Goal: Transaction & Acquisition: Purchase product/service

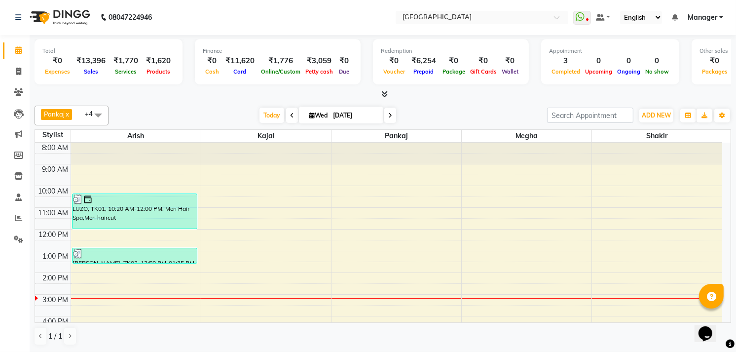
scroll to position [103, 0]
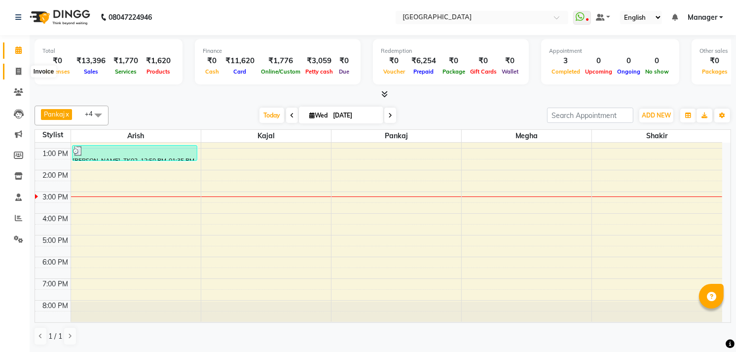
click at [22, 70] on span at bounding box center [18, 71] width 17 height 11
select select "service"
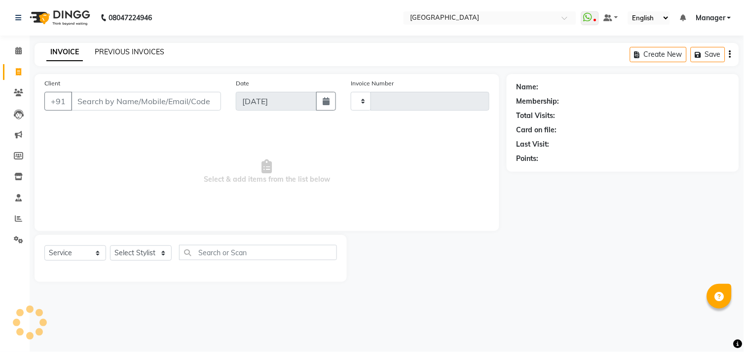
click at [144, 50] on link "PREVIOUS INVOICES" at bounding box center [130, 51] width 70 height 9
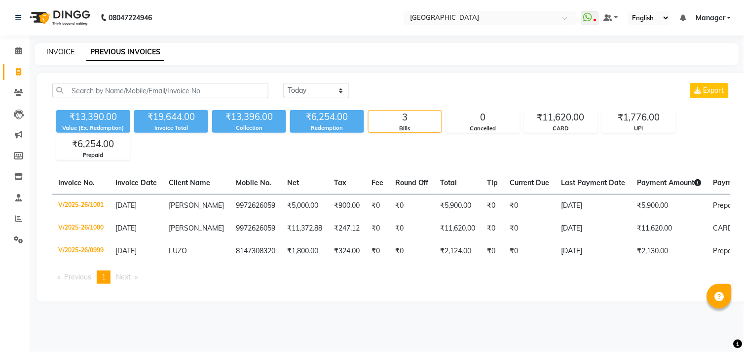
click at [50, 51] on link "INVOICE" at bounding box center [60, 51] width 28 height 9
select select "service"
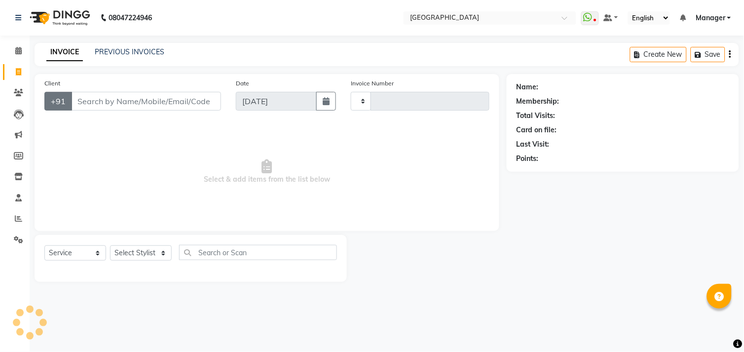
type input "1002"
select select "7871"
click at [81, 100] on input "Client" at bounding box center [146, 101] width 150 height 19
click at [12, 88] on span at bounding box center [18, 92] width 17 height 11
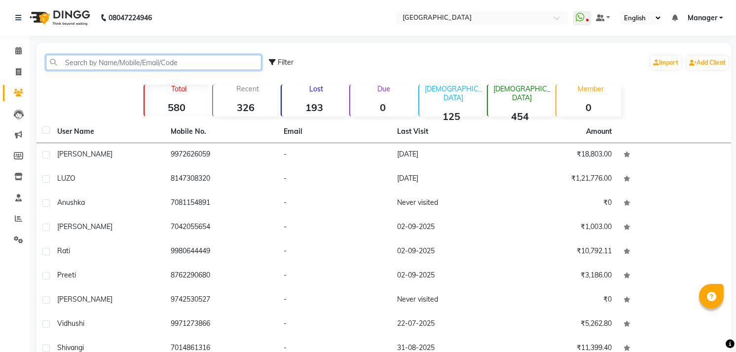
click at [101, 63] on input "text" at bounding box center [154, 62] width 216 height 15
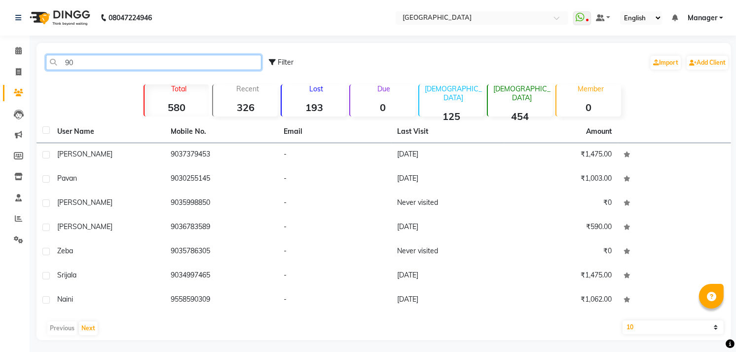
type input "9"
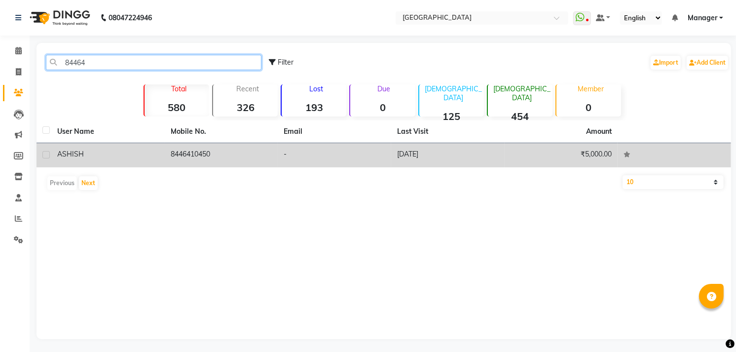
type input "84464"
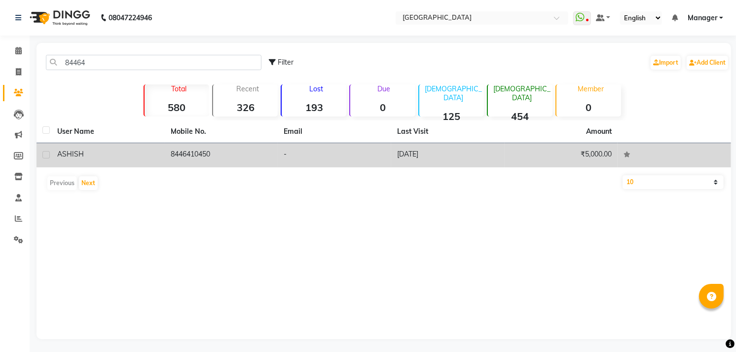
click at [131, 153] on div "ASHISH" at bounding box center [108, 154] width 102 height 10
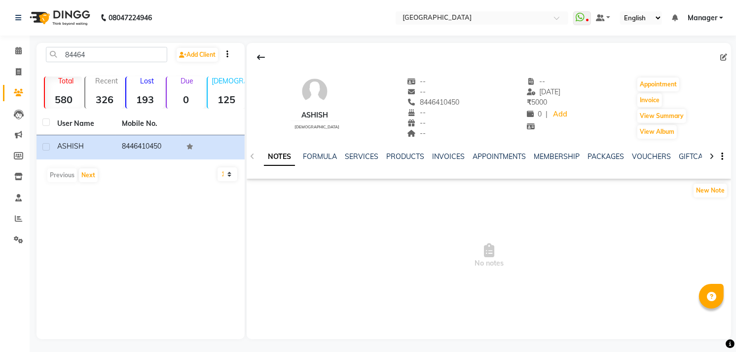
click at [428, 147] on div "NOTES FORMULA SERVICES PRODUCTS INVOICES APPOINTMENTS MEMBERSHIP PACKAGES VOUCH…" at bounding box center [489, 157] width 484 height 34
click at [433, 160] on link "INVOICES" at bounding box center [448, 156] width 33 height 9
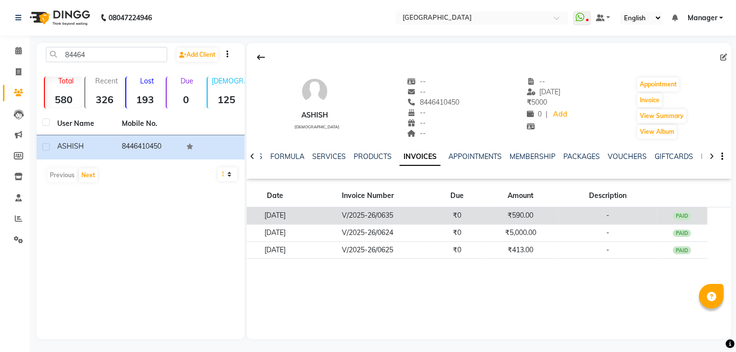
click at [683, 215] on div "PAID" at bounding box center [682, 216] width 19 height 8
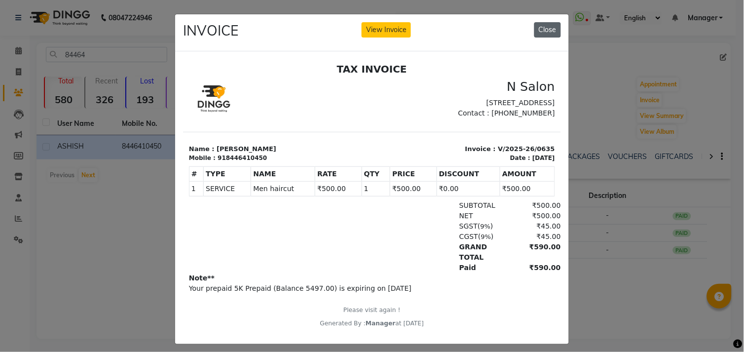
click at [550, 34] on button "Close" at bounding box center [547, 29] width 27 height 15
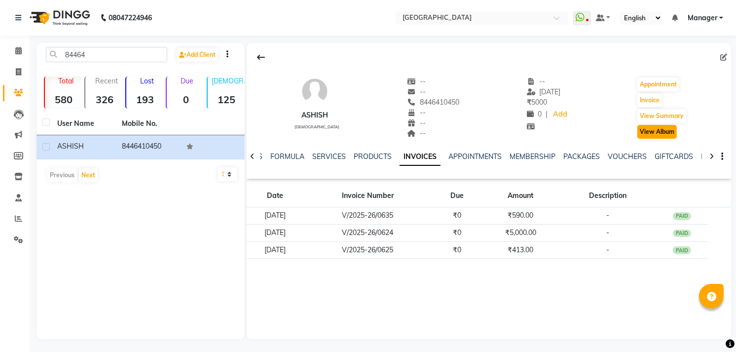
click at [668, 132] on button "View Album" at bounding box center [656, 132] width 39 height 14
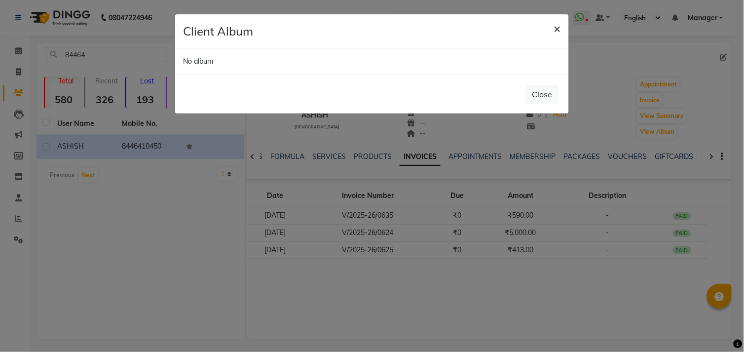
click at [552, 26] on button "×" at bounding box center [557, 28] width 23 height 28
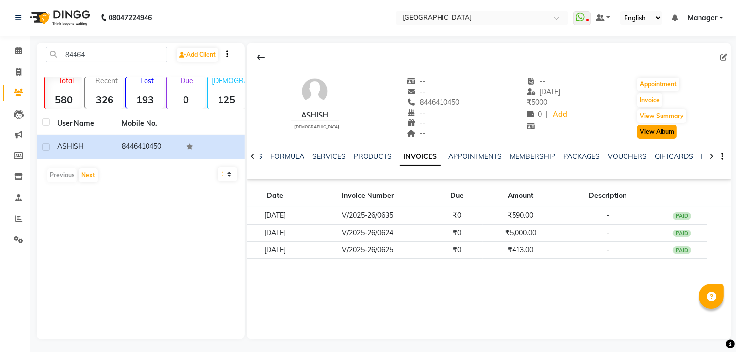
click at [653, 132] on button "View Album" at bounding box center [656, 132] width 39 height 14
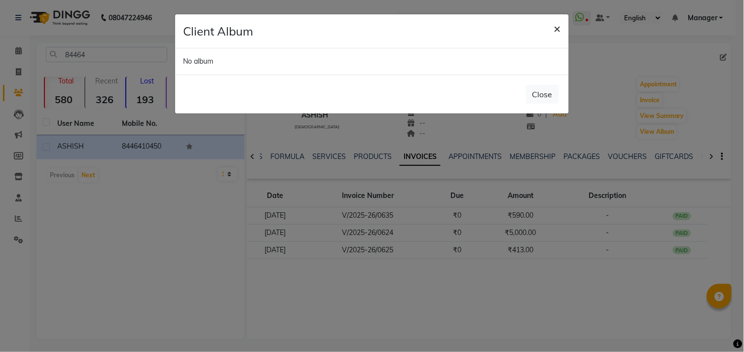
click at [560, 22] on span "×" at bounding box center [557, 28] width 7 height 15
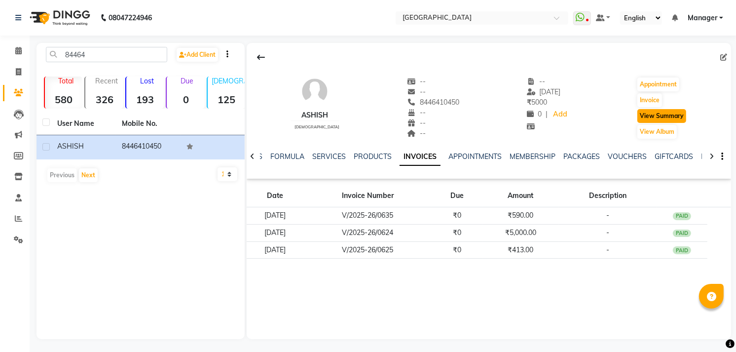
click at [658, 114] on button "View Summary" at bounding box center [661, 116] width 49 height 14
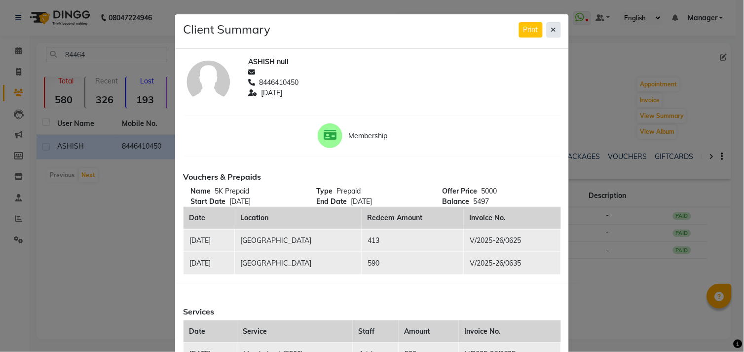
click at [551, 32] on icon at bounding box center [553, 29] width 5 height 7
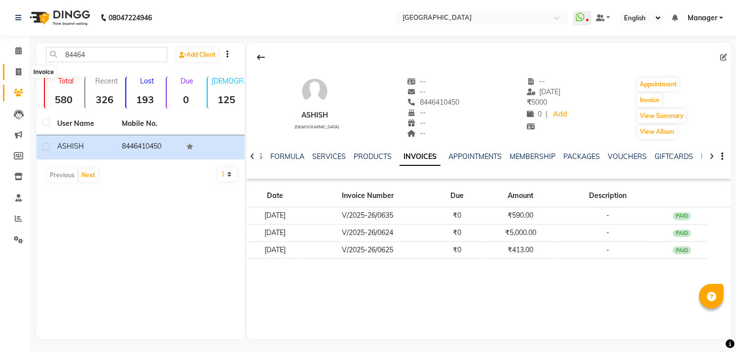
click at [26, 76] on span at bounding box center [18, 72] width 17 height 11
select select "service"
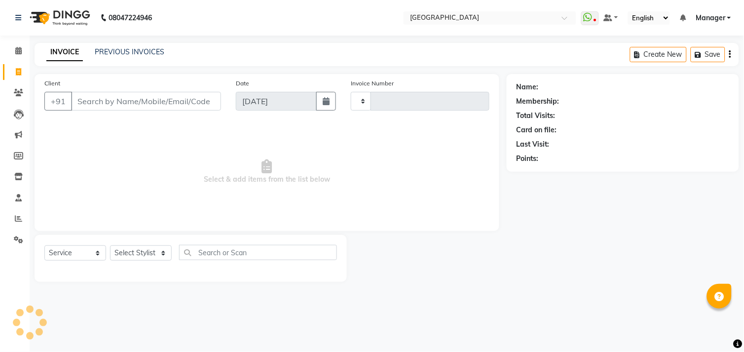
type input "1002"
select select "7871"
click at [23, 53] on span at bounding box center [18, 50] width 17 height 11
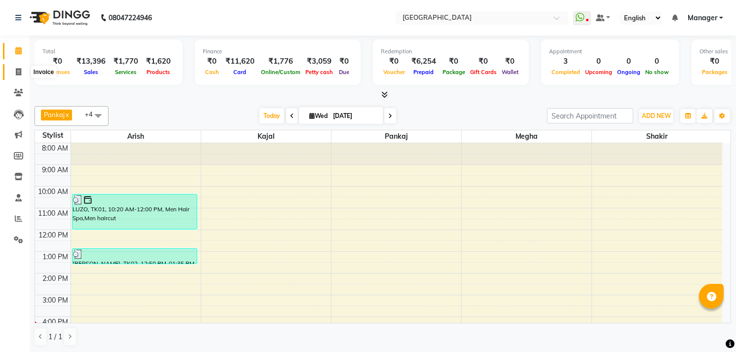
click at [17, 74] on icon at bounding box center [18, 71] width 5 height 7
select select "service"
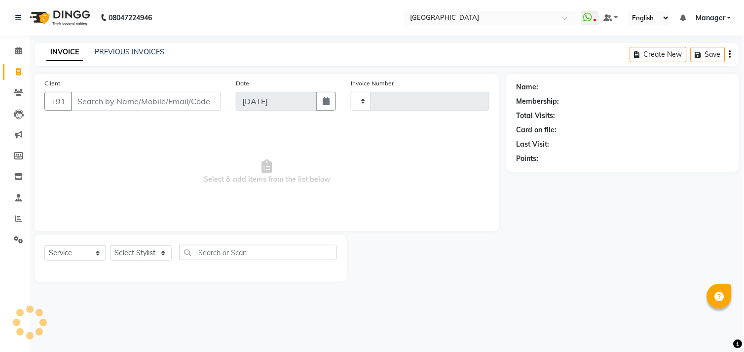
type input "1002"
select select "7871"
click at [99, 96] on input "Client" at bounding box center [146, 101] width 150 height 19
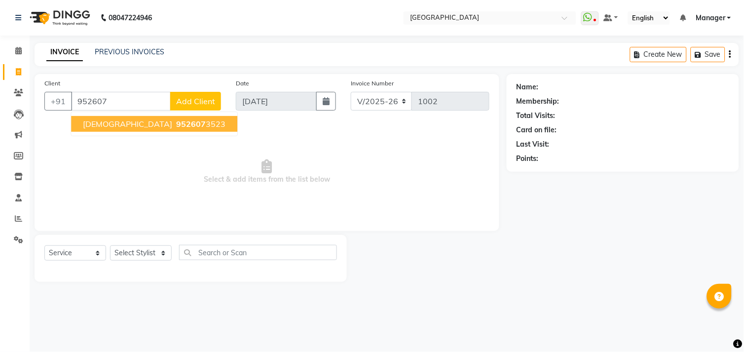
click at [174, 123] on ngb-highlight "952607 3523" at bounding box center [199, 124] width 51 height 10
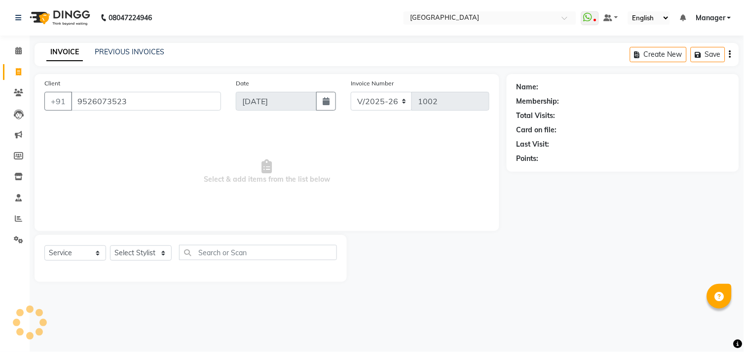
type input "9526073523"
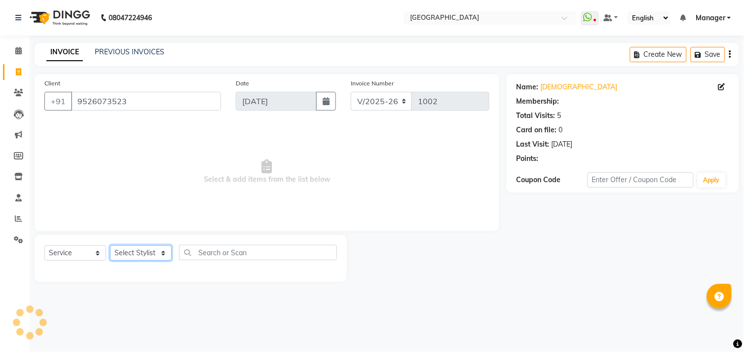
click at [130, 258] on select "Select Stylist [PERSON_NAME] [PERSON_NAME] Manager [PERSON_NAME] [PERSON_NAME] …" at bounding box center [141, 252] width 62 height 15
select select "70687"
click at [110, 246] on select "Select Stylist [PERSON_NAME] [PERSON_NAME] Manager [PERSON_NAME] [PERSON_NAME] …" at bounding box center [141, 252] width 62 height 15
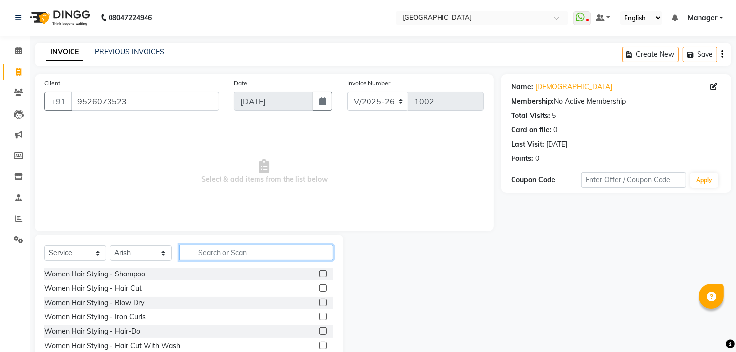
click at [225, 250] on input "text" at bounding box center [256, 252] width 154 height 15
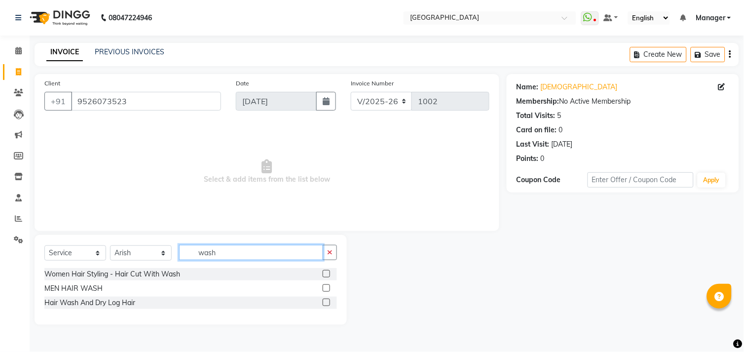
type input "wash"
click at [327, 303] on label at bounding box center [326, 301] width 7 height 7
click at [327, 303] on input "checkbox" at bounding box center [326, 302] width 6 height 6
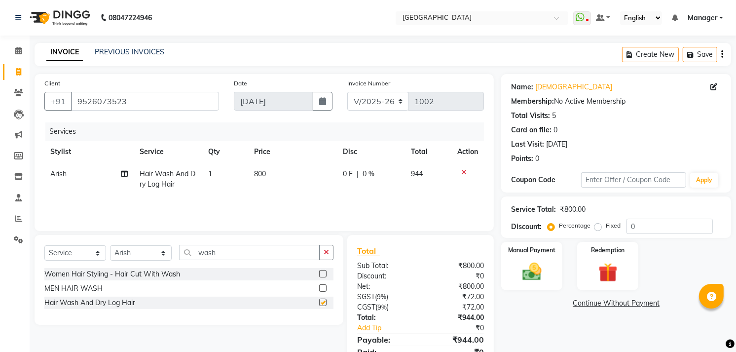
checkbox input "false"
click at [259, 174] on span "800" at bounding box center [260, 173] width 12 height 9
select select "70687"
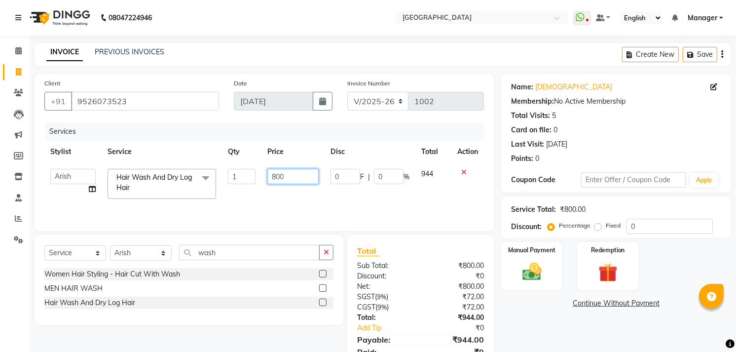
click at [275, 174] on input "800" at bounding box center [292, 176] width 51 height 15
type input "900"
click at [167, 247] on select "Select Stylist [PERSON_NAME] [PERSON_NAME] Manager [PERSON_NAME] [PERSON_NAME] …" at bounding box center [141, 252] width 62 height 15
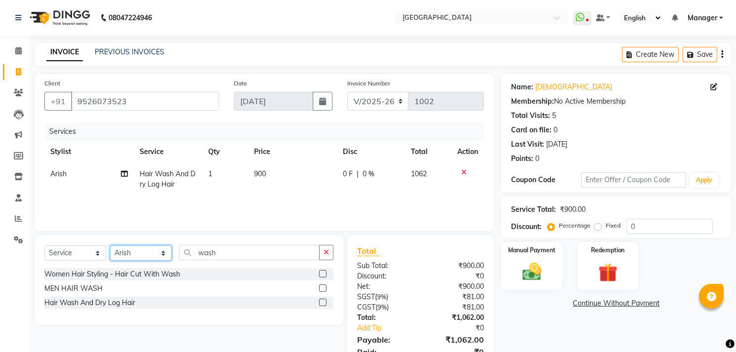
select select "79049"
click at [110, 246] on select "Select Stylist [PERSON_NAME] [PERSON_NAME] Manager [PERSON_NAME] [PERSON_NAME] …" at bounding box center [141, 252] width 62 height 15
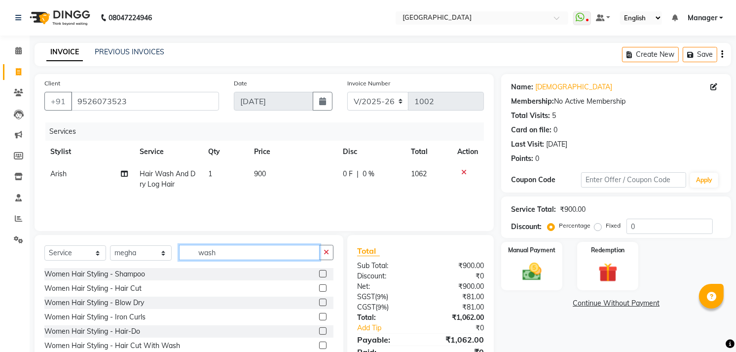
click at [242, 254] on input "wash" at bounding box center [249, 252] width 141 height 15
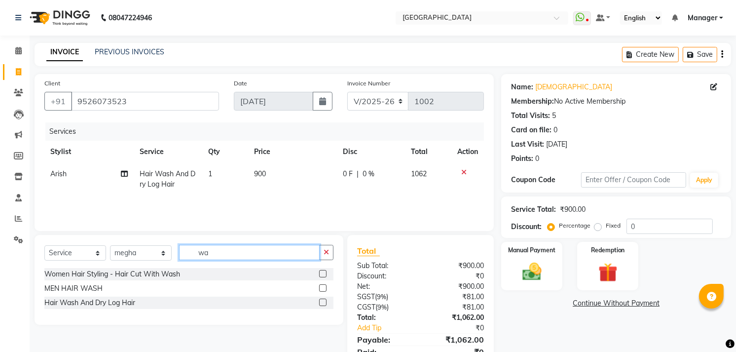
type input "w"
type input "face"
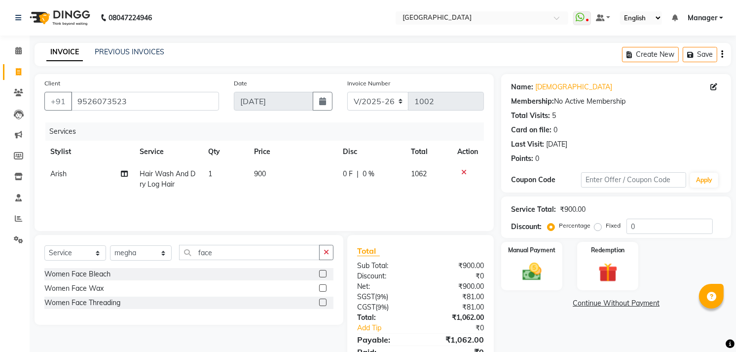
click at [322, 274] on label at bounding box center [322, 273] width 7 height 7
click at [322, 274] on input "checkbox" at bounding box center [322, 274] width 6 height 6
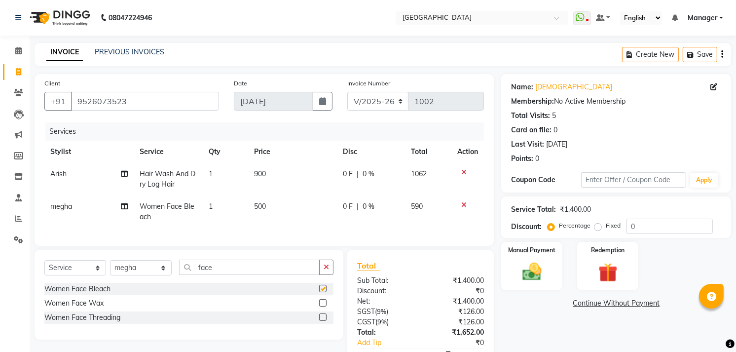
checkbox input "false"
click at [243, 275] on input "face" at bounding box center [249, 266] width 141 height 15
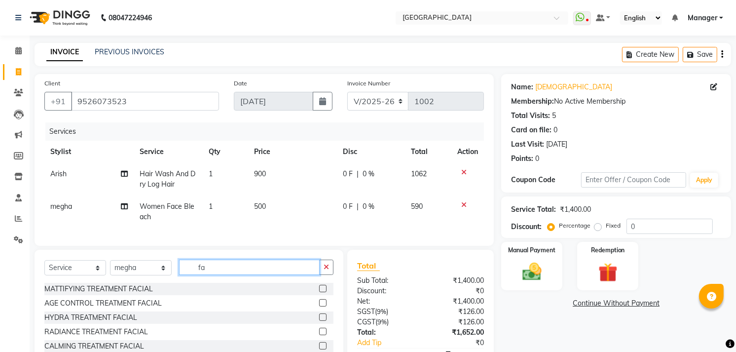
type input "f"
type input "l"
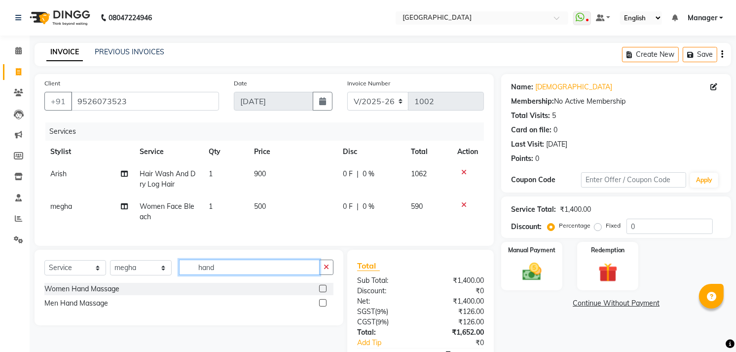
scroll to position [55, 0]
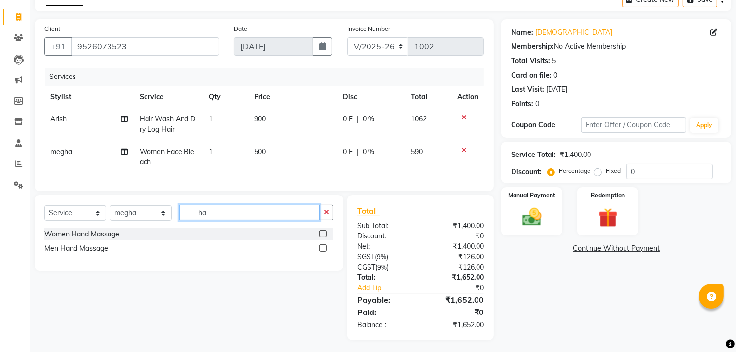
type input "h"
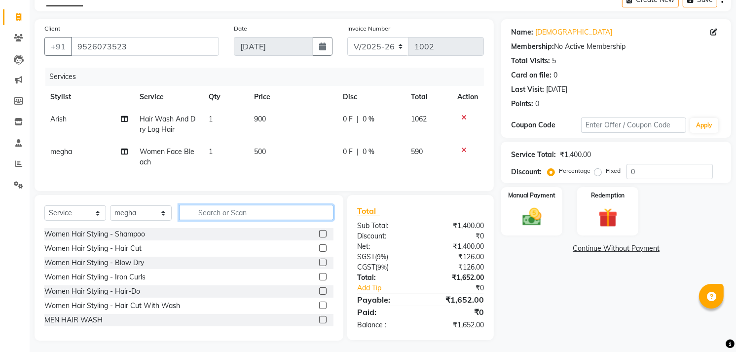
type input "d"
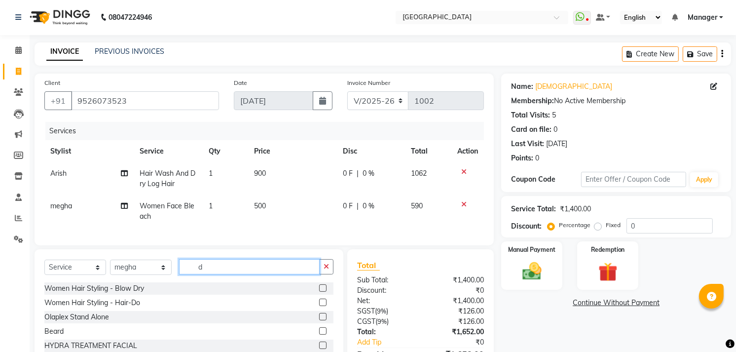
scroll to position [0, 0]
click at [210, 270] on input "d" at bounding box center [249, 266] width 141 height 15
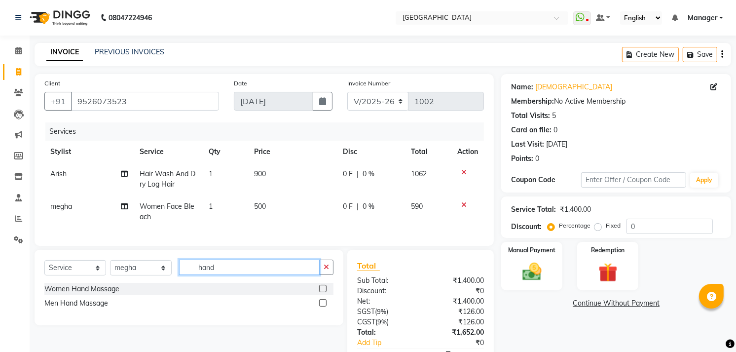
click at [242, 275] on input "hand" at bounding box center [249, 266] width 141 height 15
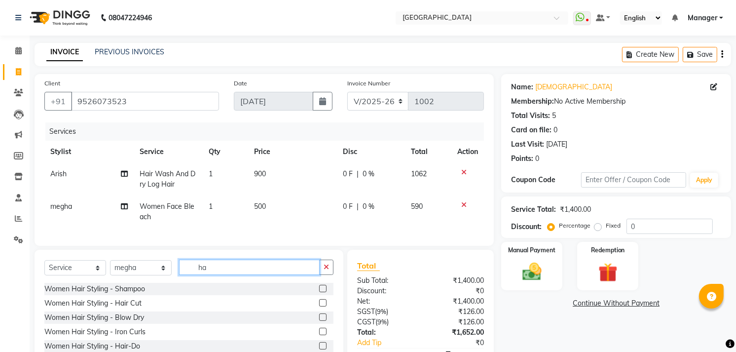
type input "h"
type input "v"
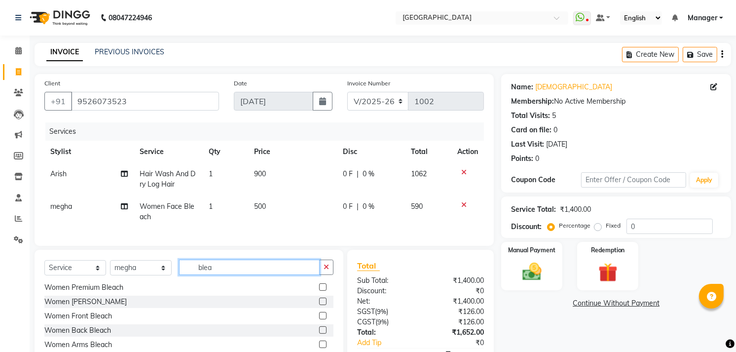
scroll to position [55, 0]
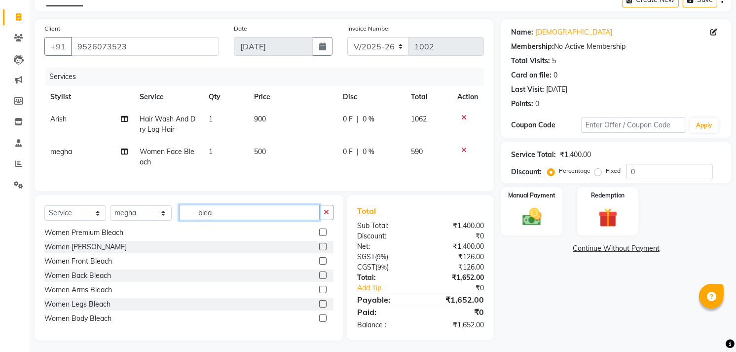
type input "blea"
click at [319, 293] on label at bounding box center [322, 289] width 7 height 7
click at [319, 293] on input "checkbox" at bounding box center [322, 290] width 6 height 6
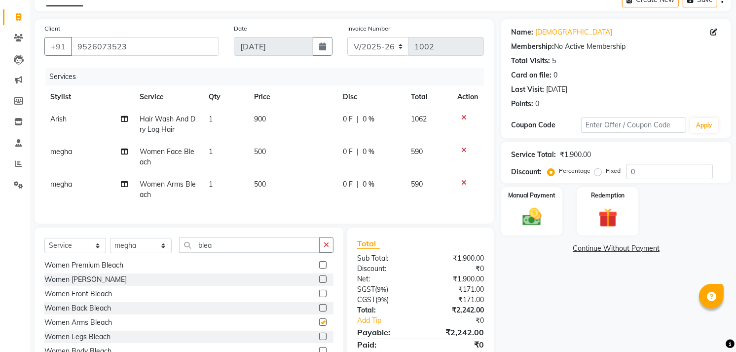
checkbox input "false"
click at [259, 181] on span "500" at bounding box center [260, 184] width 12 height 9
select select "79049"
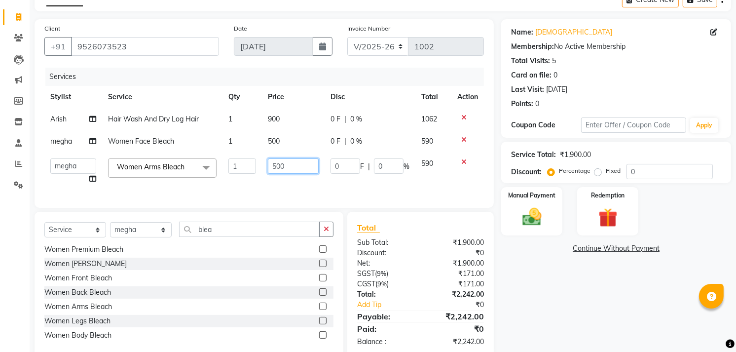
click at [277, 165] on input "500" at bounding box center [293, 165] width 51 height 15
type input "700"
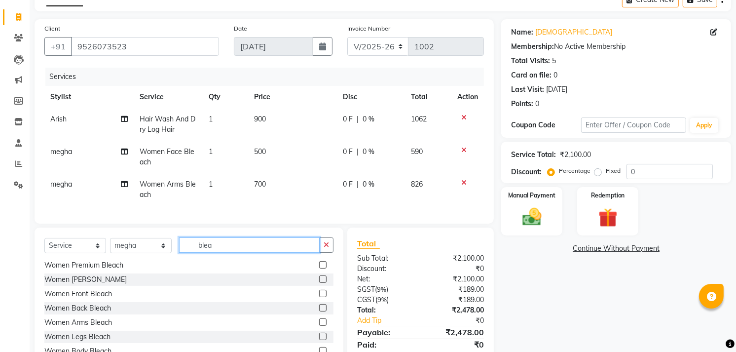
click at [244, 235] on div "Select Service Product Membership Package Voucher Prepaid Gift Card Select Styl…" at bounding box center [189, 300] width 309 height 146
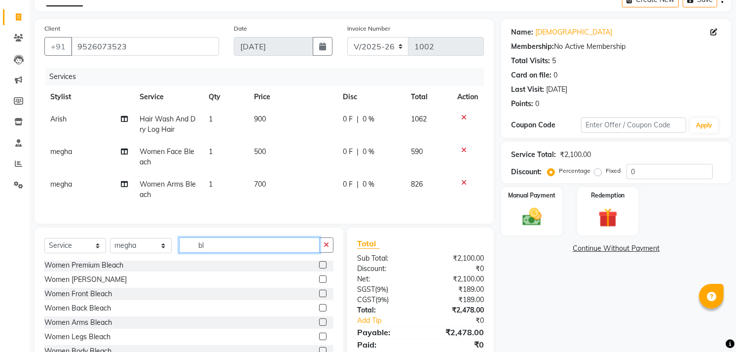
type input "b"
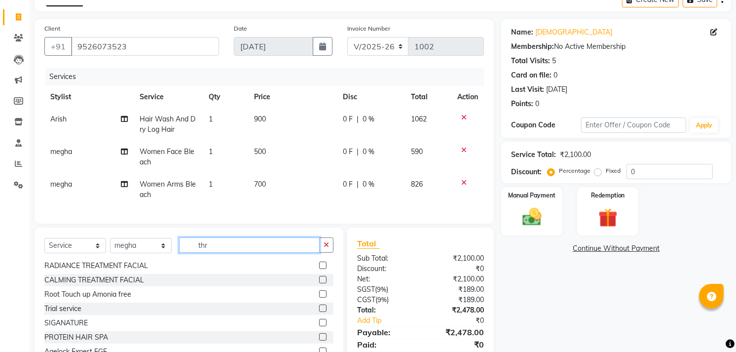
scroll to position [0, 0]
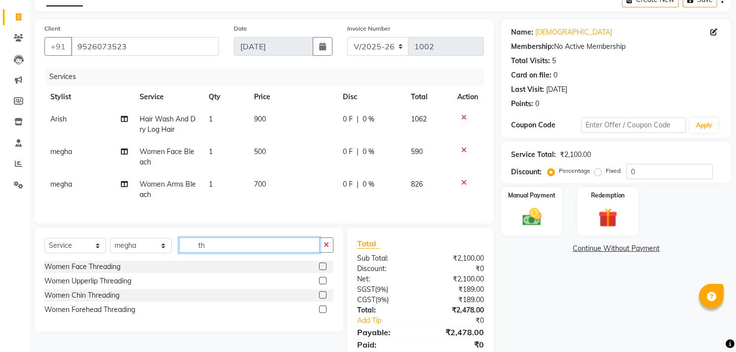
type input "t"
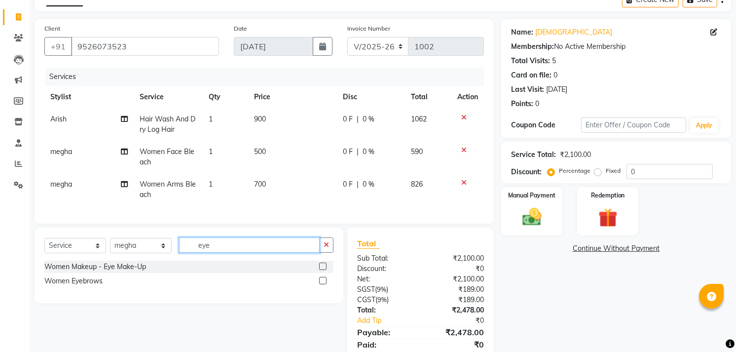
type input "eye"
click at [322, 284] on label at bounding box center [322, 280] width 7 height 7
click at [322, 284] on input "checkbox" at bounding box center [322, 281] width 6 height 6
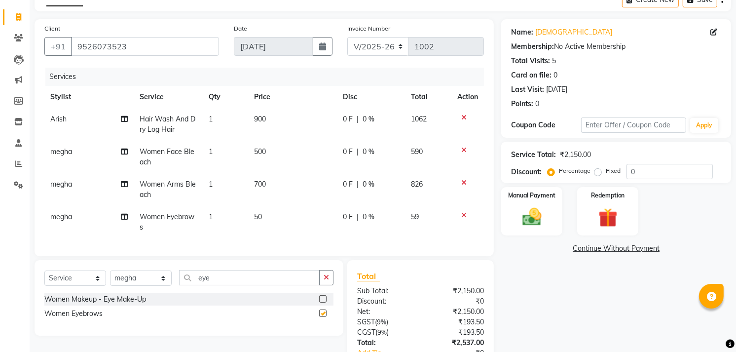
checkbox input "false"
click at [257, 212] on span "50" at bounding box center [258, 216] width 8 height 9
select select "79049"
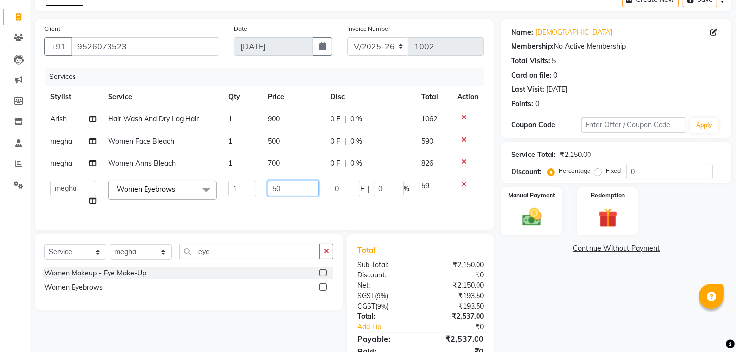
click at [276, 186] on input "50" at bounding box center [293, 188] width 51 height 15
type input "60"
click at [550, 283] on div "Name: [PERSON_NAME] Membership: No Active Membership Total Visits: 5 Card on fi…" at bounding box center [619, 199] width 237 height 360
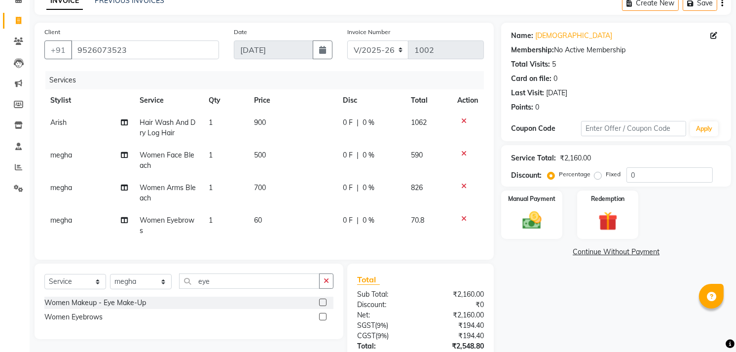
scroll to position [21, 0]
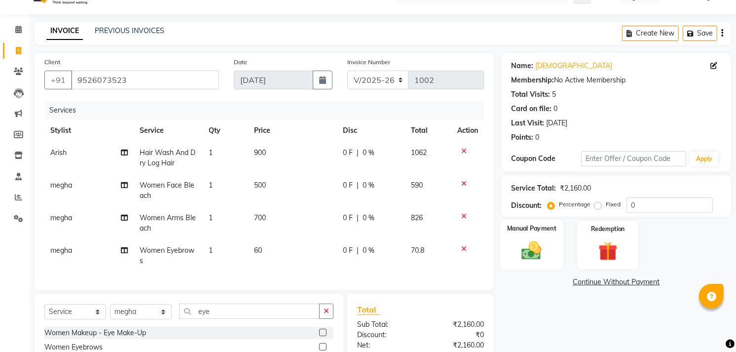
click at [539, 253] on img at bounding box center [532, 250] width 32 height 23
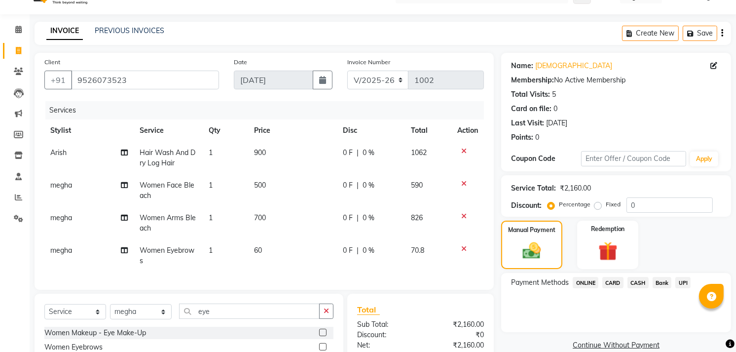
click at [678, 280] on span "UPI" at bounding box center [682, 282] width 15 height 11
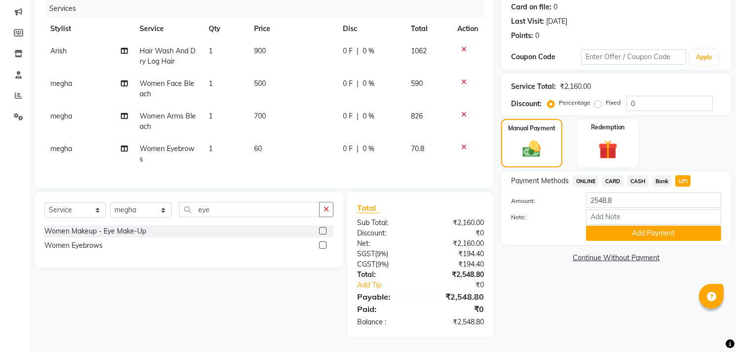
scroll to position [131, 0]
click at [645, 225] on button "Add Payment" at bounding box center [653, 232] width 135 height 15
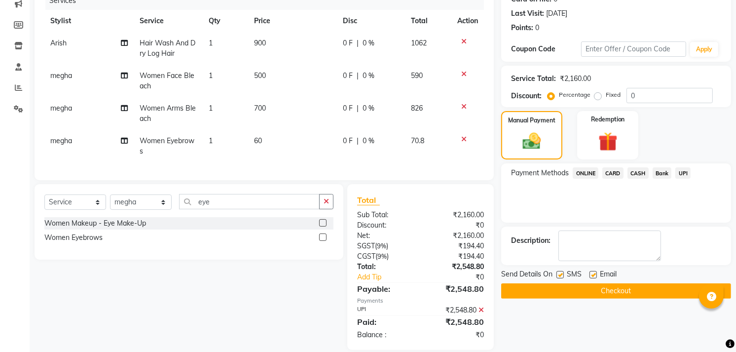
click at [563, 293] on button "Checkout" at bounding box center [616, 290] width 230 height 15
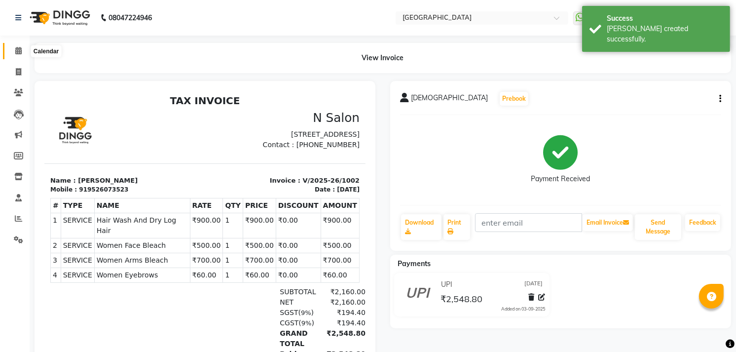
click at [16, 50] on icon at bounding box center [18, 50] width 6 height 7
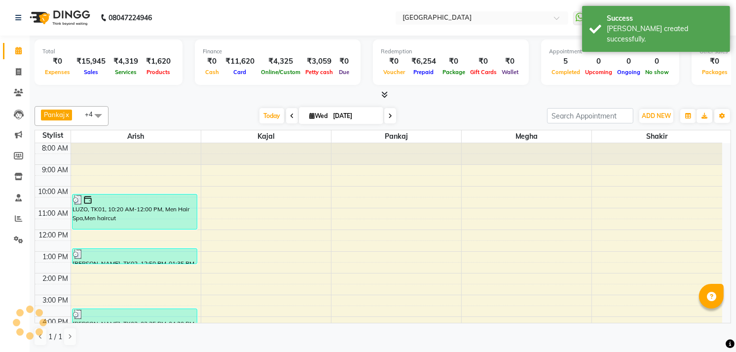
click at [383, 97] on icon at bounding box center [385, 94] width 6 height 7
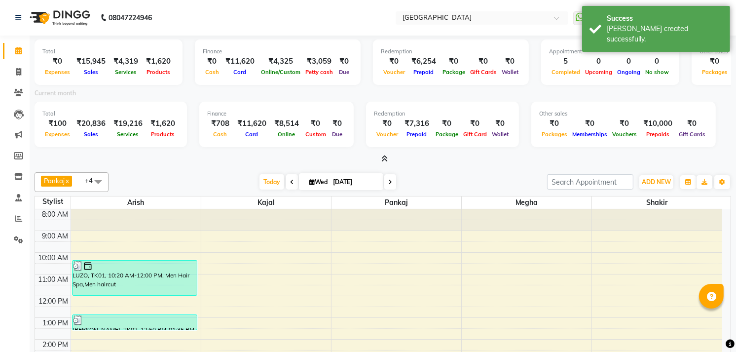
click at [385, 158] on icon at bounding box center [385, 158] width 6 height 7
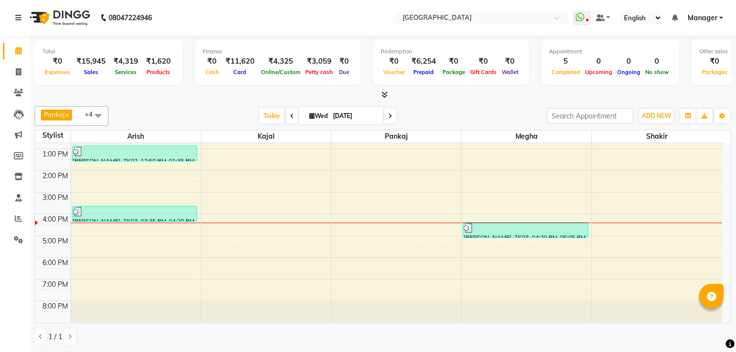
scroll to position [0, 0]
click at [141, 95] on div at bounding box center [383, 94] width 697 height 10
click at [396, 87] on div "Total ₹0 Expenses ₹15,945 Sales ₹4,319 Services ₹1,620 Products Finance ₹0 Cash…" at bounding box center [383, 67] width 697 height 65
click at [380, 89] on span at bounding box center [383, 94] width 10 height 10
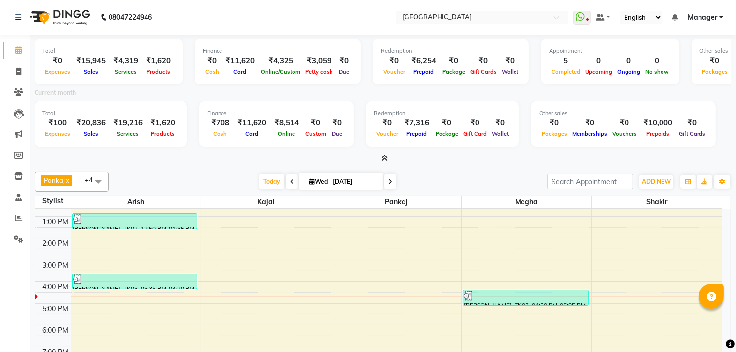
scroll to position [104, 0]
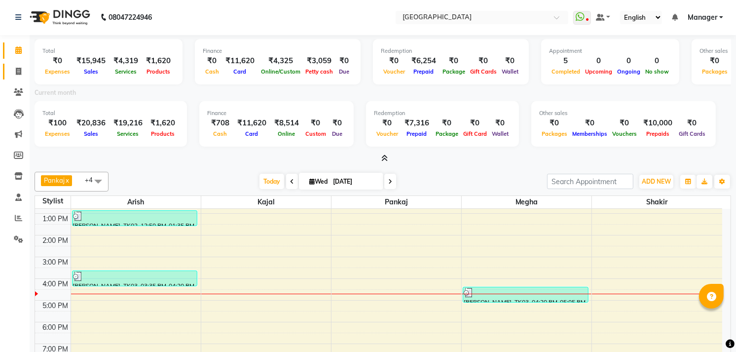
click at [18, 66] on link "Invoice" at bounding box center [15, 72] width 24 height 16
select select "service"
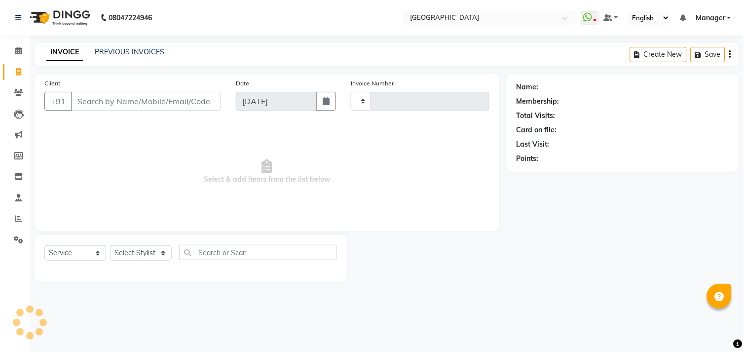
type input "1003"
select select "7871"
click at [111, 101] on input "Client" at bounding box center [146, 101] width 150 height 19
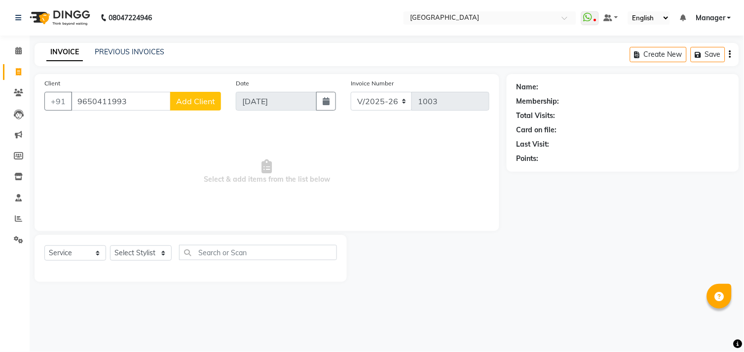
type input "9650411993"
click at [188, 97] on span "Add Client" at bounding box center [195, 101] width 39 height 10
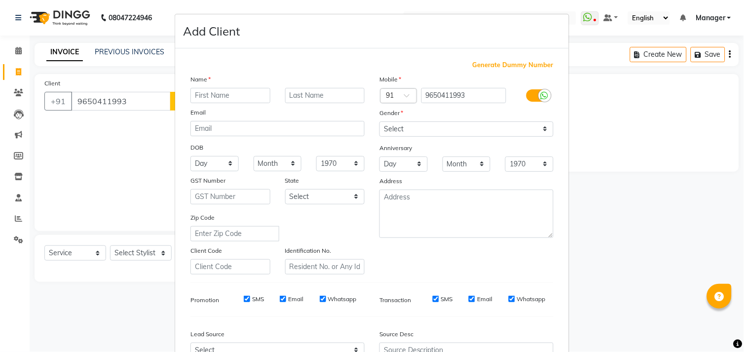
type input "d"
type input "[PERSON_NAME]"
click at [407, 135] on select "Select [DEMOGRAPHIC_DATA] [DEMOGRAPHIC_DATA] Other Prefer Not To Say" at bounding box center [466, 128] width 174 height 15
select select "[DEMOGRAPHIC_DATA]"
click at [379, 121] on select "Select [DEMOGRAPHIC_DATA] [DEMOGRAPHIC_DATA] Other Prefer Not To Say" at bounding box center [466, 128] width 174 height 15
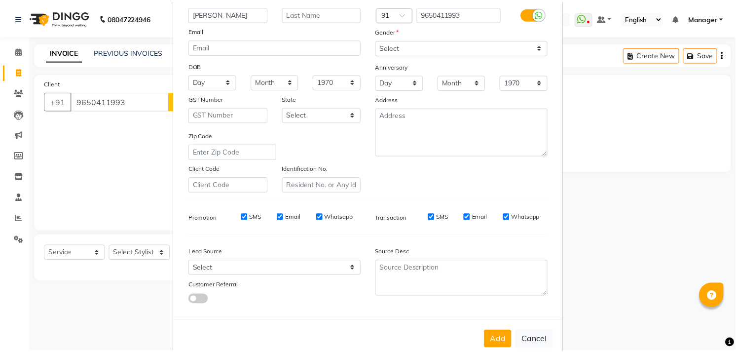
scroll to position [104, 0]
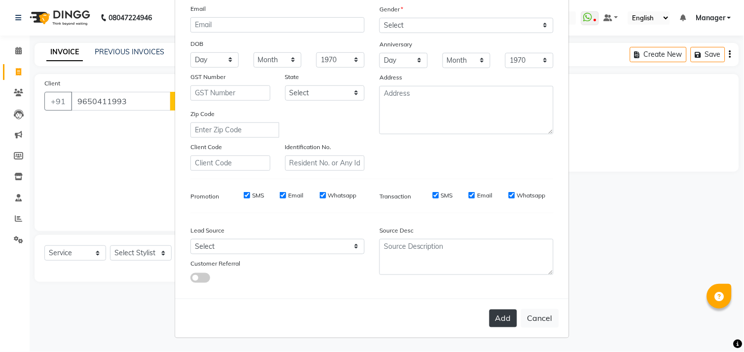
click at [493, 320] on button "Add" at bounding box center [503, 318] width 28 height 18
select select
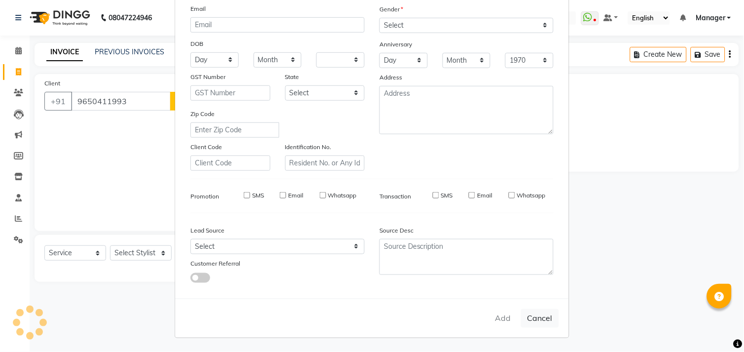
select select
checkbox input "false"
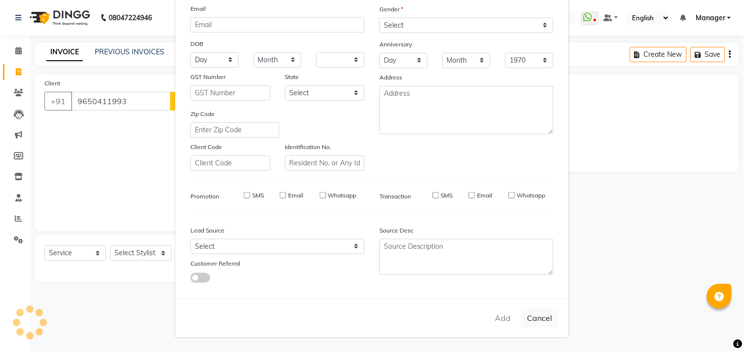
checkbox input "false"
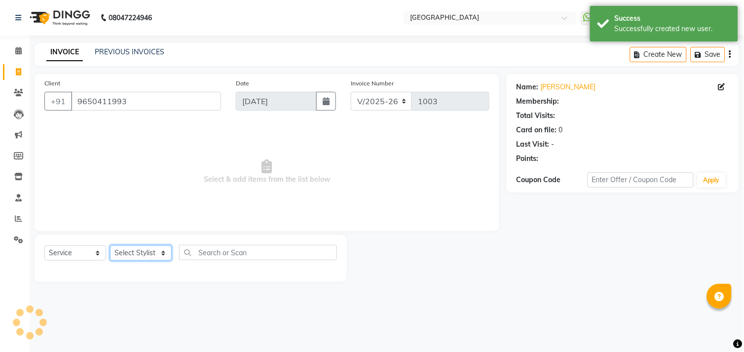
click at [111, 254] on select "Select Stylist [PERSON_NAME] [PERSON_NAME] Manager [PERSON_NAME] [PERSON_NAME] …" at bounding box center [141, 252] width 62 height 15
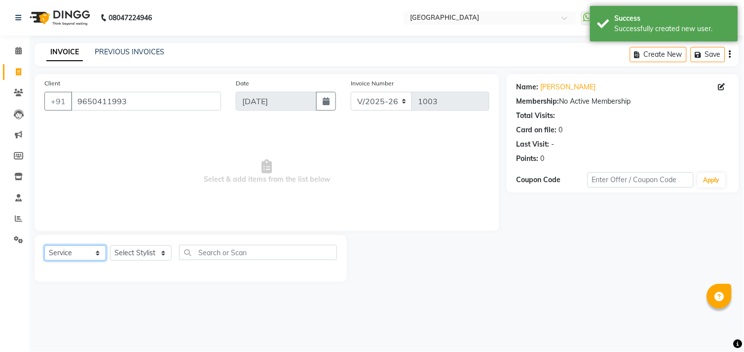
click at [81, 252] on select "Select Service Product Membership Package Voucher Prepaid Gift Card" at bounding box center [75, 252] width 62 height 15
select select "product"
click at [44, 246] on select "Select Service Product Membership Package Voucher Prepaid Gift Card" at bounding box center [75, 252] width 62 height 15
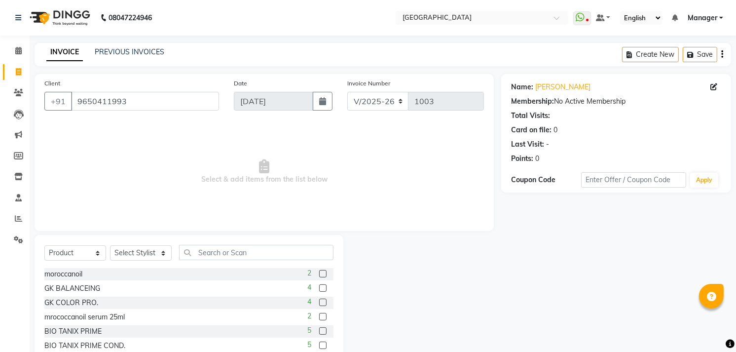
click at [334, 333] on div "Select Service Product Membership Package Voucher Prepaid Gift Card Select Styl…" at bounding box center [189, 308] width 309 height 146
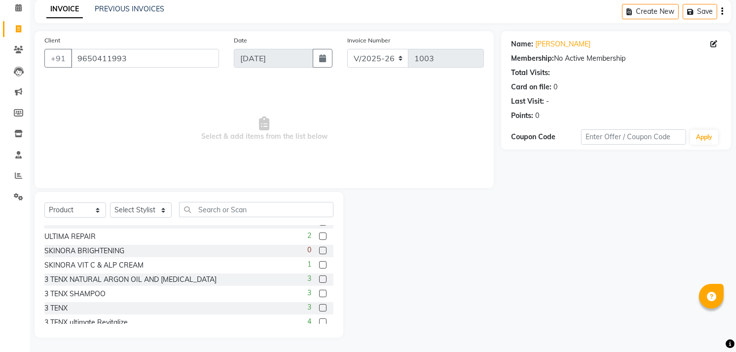
scroll to position [259, 0]
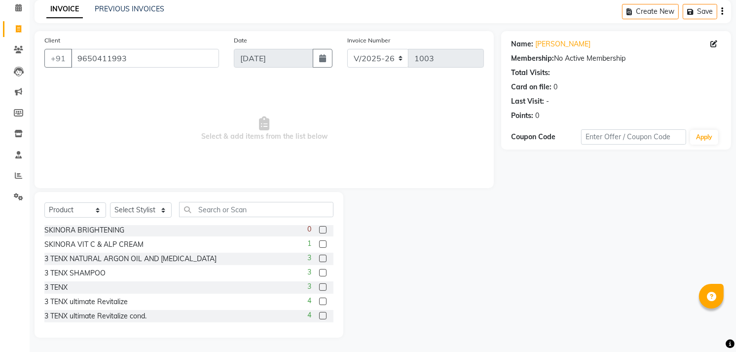
click at [319, 297] on label at bounding box center [322, 300] width 7 height 7
click at [319, 298] on input "checkbox" at bounding box center [322, 301] width 6 height 6
checkbox input "false"
click at [319, 312] on label at bounding box center [322, 315] width 7 height 7
click at [319, 313] on input "checkbox" at bounding box center [322, 316] width 6 height 6
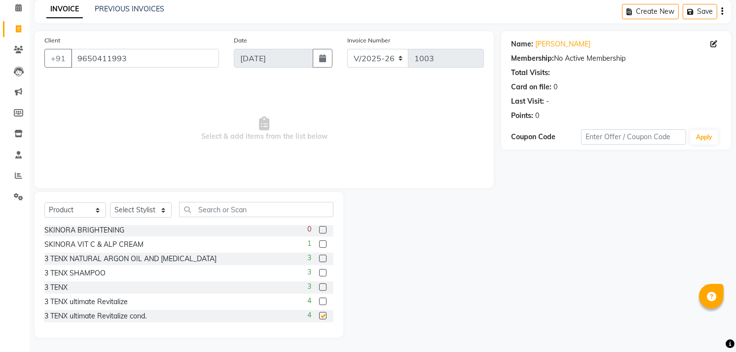
checkbox input "false"
click at [146, 204] on select "Select Stylist [PERSON_NAME] [PERSON_NAME] Manager [PERSON_NAME] [PERSON_NAME] …" at bounding box center [141, 209] width 62 height 15
select select "70686"
click at [110, 202] on select "Select Stylist [PERSON_NAME] [PERSON_NAME] Manager [PERSON_NAME] [PERSON_NAME] …" at bounding box center [141, 209] width 62 height 15
click at [319, 316] on label at bounding box center [322, 315] width 7 height 7
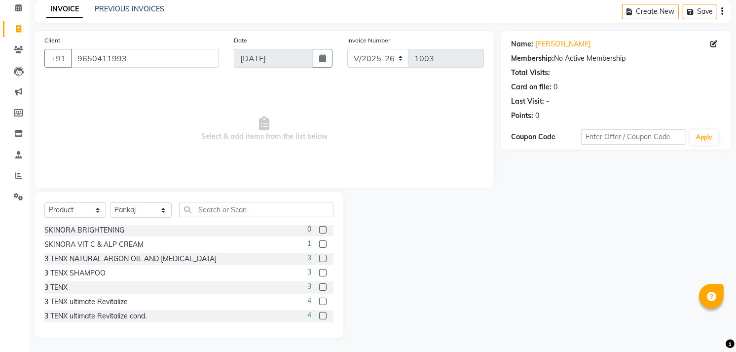
click at [319, 316] on input "checkbox" at bounding box center [322, 316] width 6 height 6
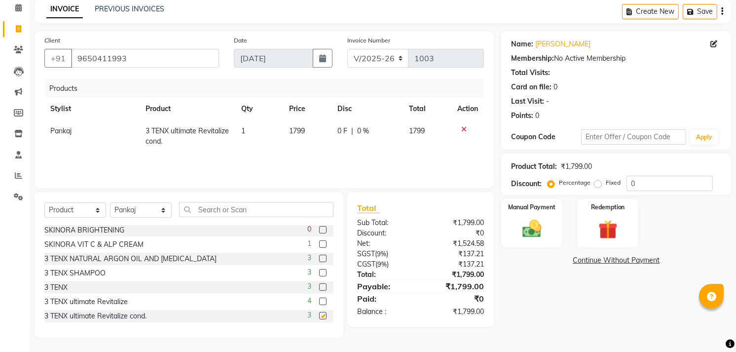
checkbox input "false"
click at [319, 303] on label at bounding box center [322, 300] width 7 height 7
click at [319, 303] on input "checkbox" at bounding box center [322, 301] width 6 height 6
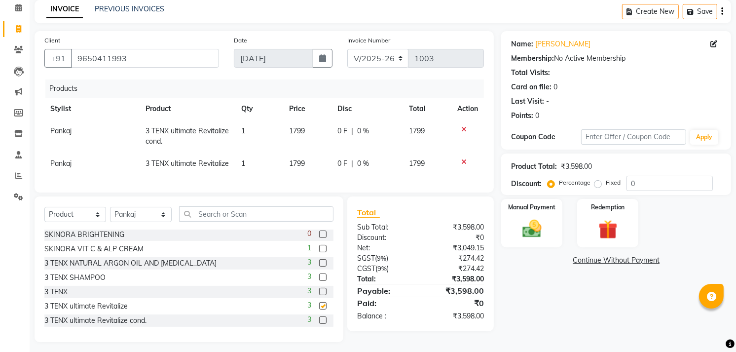
checkbox input "false"
click at [142, 222] on select "Select Stylist [PERSON_NAME] [PERSON_NAME] Manager [PERSON_NAME] [PERSON_NAME] …" at bounding box center [141, 214] width 62 height 15
click at [67, 222] on select "Select Service Product Membership Package Voucher Prepaid Gift Card" at bounding box center [75, 214] width 62 height 15
select select "service"
click at [44, 222] on select "Select Service Product Membership Package Voucher Prepaid Gift Card" at bounding box center [75, 214] width 62 height 15
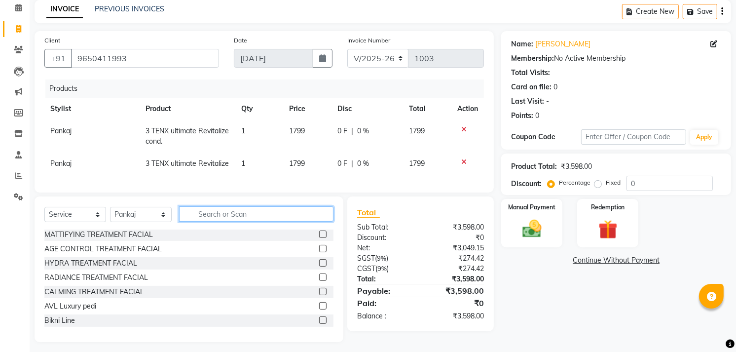
click at [189, 222] on input "text" at bounding box center [256, 213] width 154 height 15
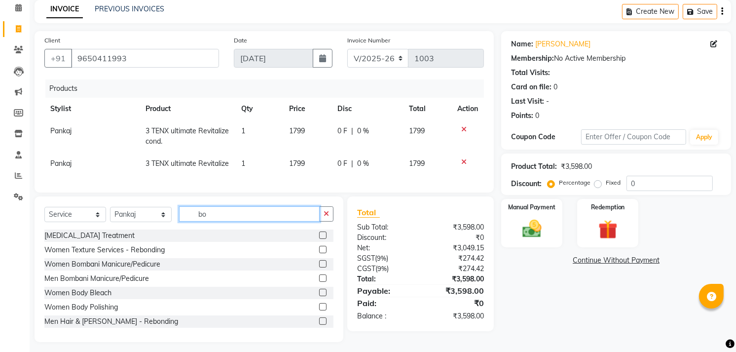
type input "bo"
click at [319, 239] on label at bounding box center [322, 234] width 7 height 7
click at [319, 239] on input "checkbox" at bounding box center [322, 235] width 6 height 6
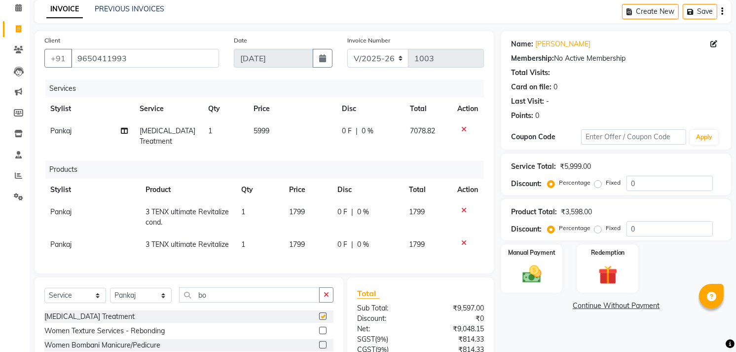
checkbox input "false"
drag, startPoint x: 262, startPoint y: 127, endPoint x: 279, endPoint y: 127, distance: 16.8
click at [279, 127] on td "5999" at bounding box center [292, 136] width 88 height 33
select select "70686"
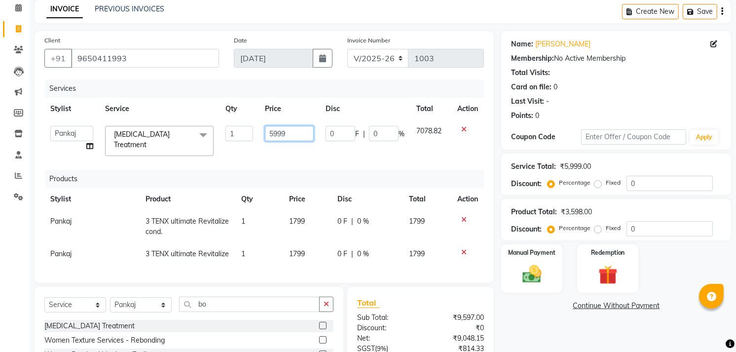
click at [279, 127] on input "5999" at bounding box center [289, 133] width 49 height 15
click at [292, 130] on input "5999" at bounding box center [289, 133] width 49 height 15
type input "5"
type input "5000"
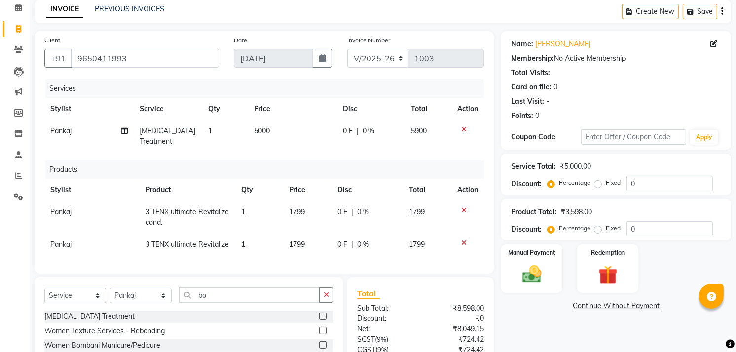
click at [520, 319] on div "Name: [PERSON_NAME] Membership: No Active Membership Total Visits: Card on file…" at bounding box center [619, 227] width 237 height 392
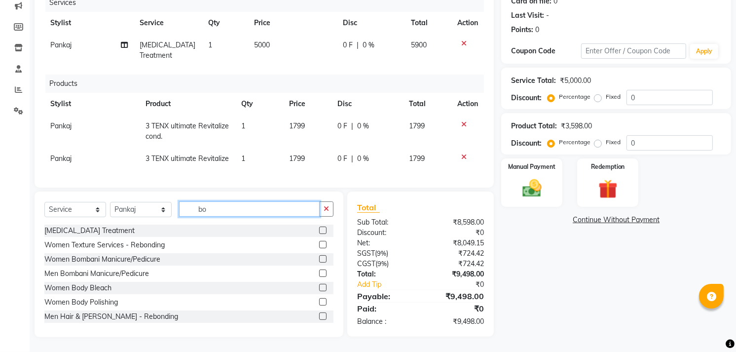
click at [242, 212] on input "bo" at bounding box center [249, 208] width 141 height 15
type input "b"
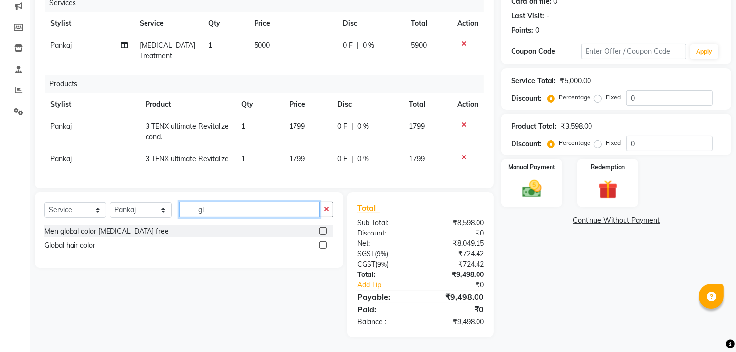
scroll to position [136, 0]
type input "glo"
click at [323, 243] on label at bounding box center [322, 244] width 7 height 7
click at [323, 243] on input "checkbox" at bounding box center [322, 245] width 6 height 6
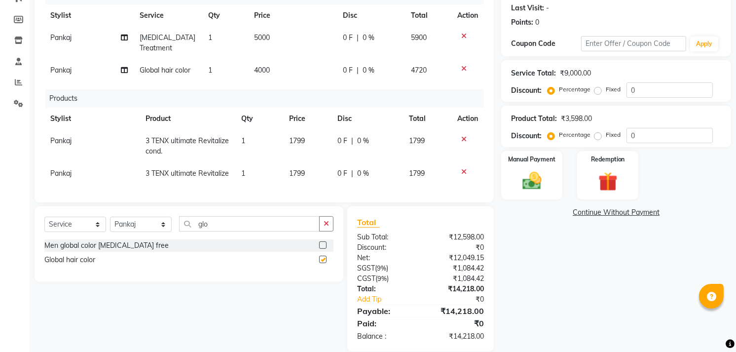
checkbox input "false"
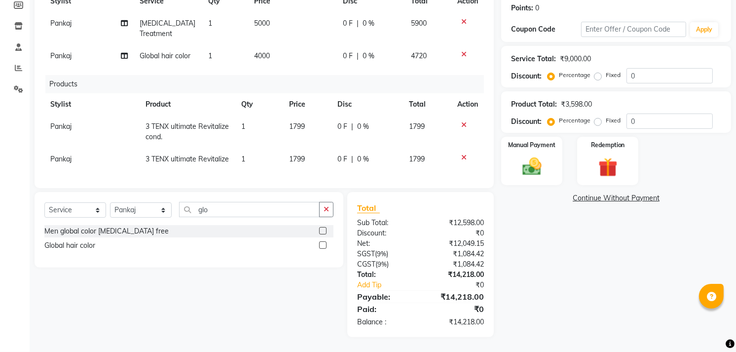
scroll to position [158, 0]
click at [254, 204] on input "glo" at bounding box center [249, 209] width 141 height 15
type input "g"
type input "eye"
click at [324, 245] on label at bounding box center [322, 244] width 7 height 7
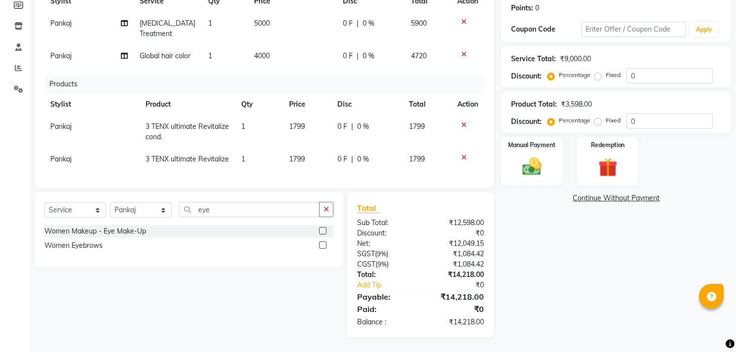
click at [324, 245] on input "checkbox" at bounding box center [322, 245] width 6 height 6
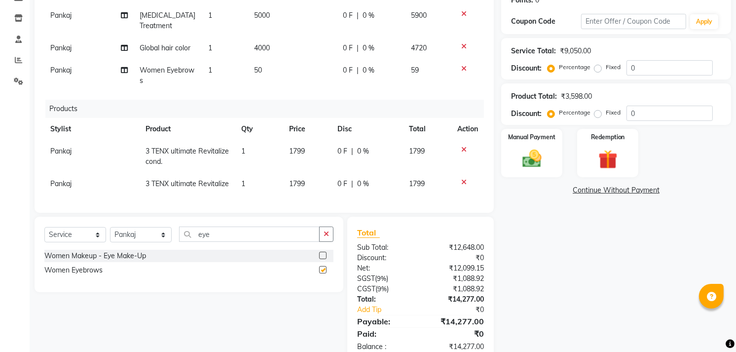
checkbox input "false"
click at [254, 66] on span "50" at bounding box center [258, 70] width 8 height 9
select select "70686"
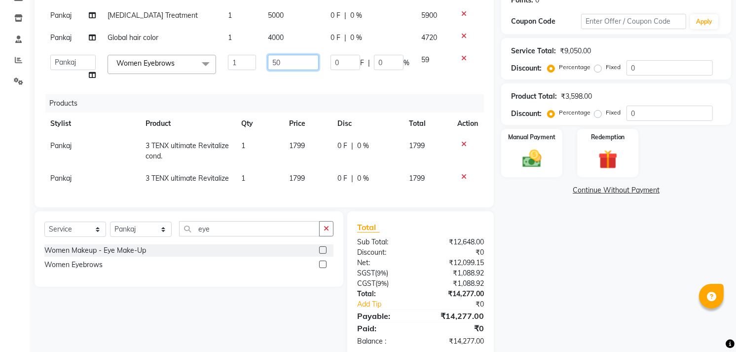
click at [272, 61] on input "50" at bounding box center [293, 62] width 51 height 15
type input "50"
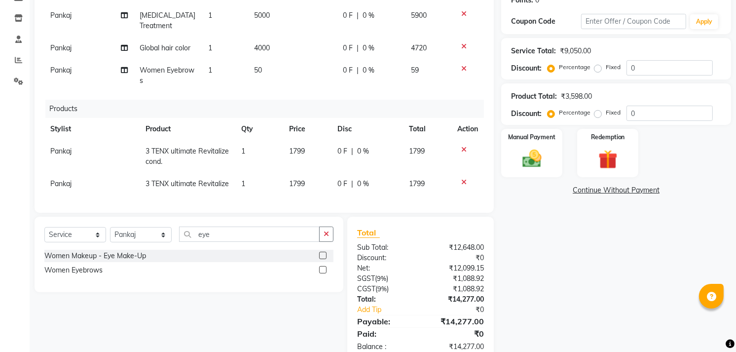
click at [67, 66] on span "Pankaj" at bounding box center [60, 70] width 21 height 9
select select "70686"
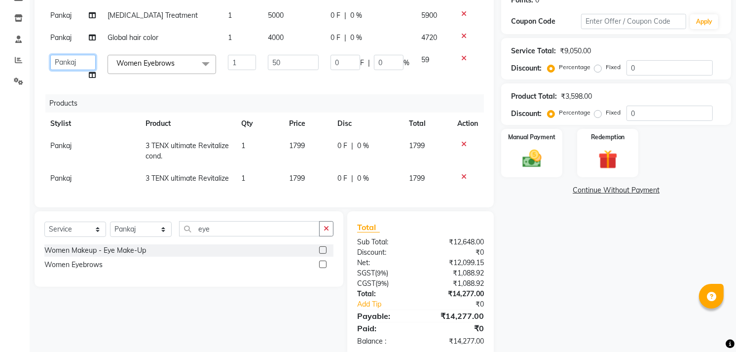
click at [71, 61] on select "[PERSON_NAME] [PERSON_NAME] Manager [PERSON_NAME] [PERSON_NAME] Owner [PERSON_N…" at bounding box center [72, 62] width 45 height 15
select select "79049"
click at [601, 290] on div "Name: [PERSON_NAME] Membership: No Active Membership Total Visits: Card on file…" at bounding box center [619, 136] width 237 height 441
click at [542, 157] on img at bounding box center [532, 159] width 32 height 23
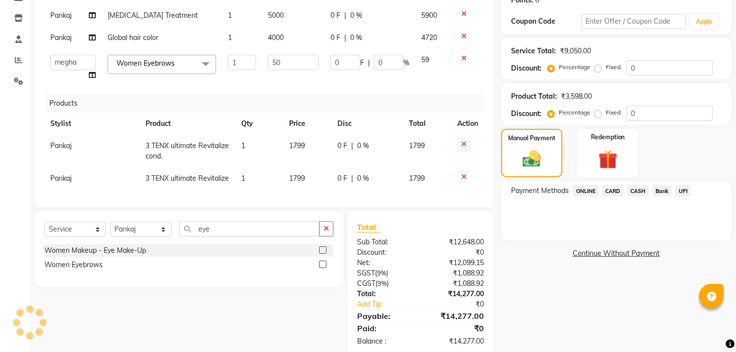
click at [681, 189] on span "UPI" at bounding box center [682, 190] width 15 height 11
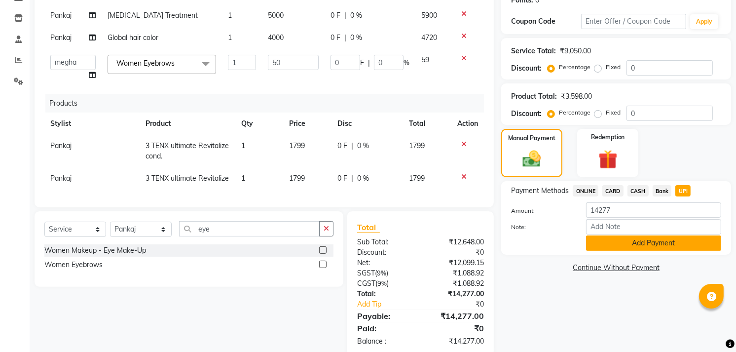
click at [597, 244] on button "Add Payment" at bounding box center [653, 242] width 135 height 15
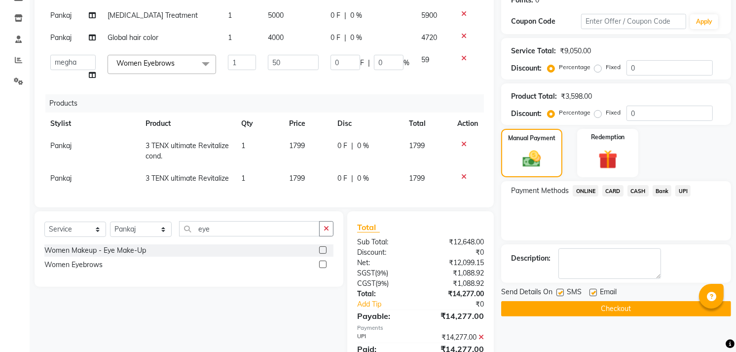
scroll to position [208, 0]
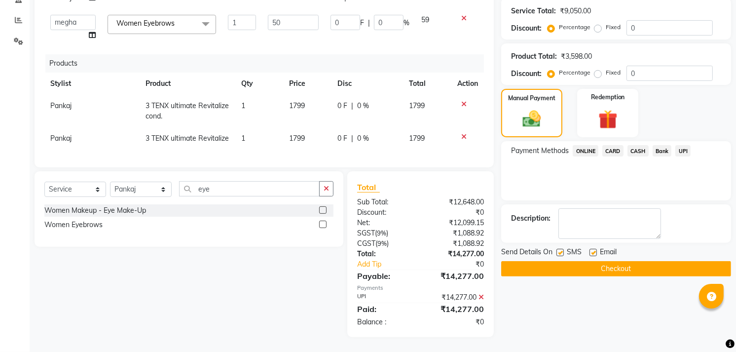
click at [573, 261] on button "Checkout" at bounding box center [616, 268] width 230 height 15
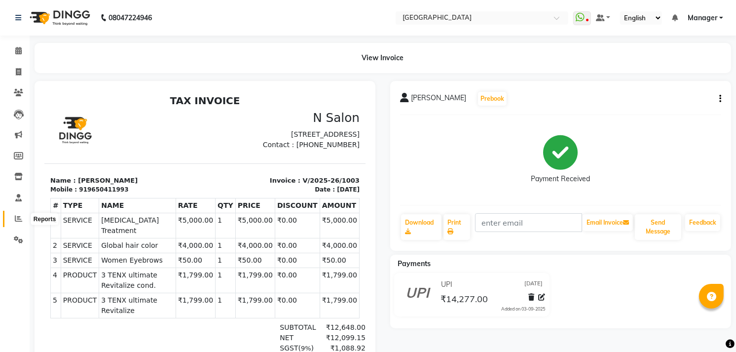
click at [16, 223] on span at bounding box center [18, 218] width 17 height 11
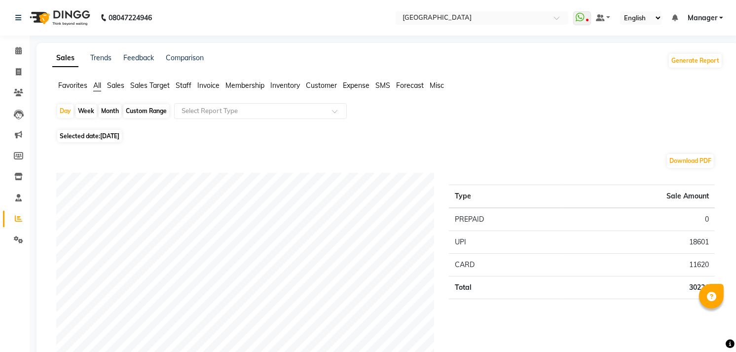
click at [188, 83] on span "Staff" at bounding box center [184, 85] width 16 height 9
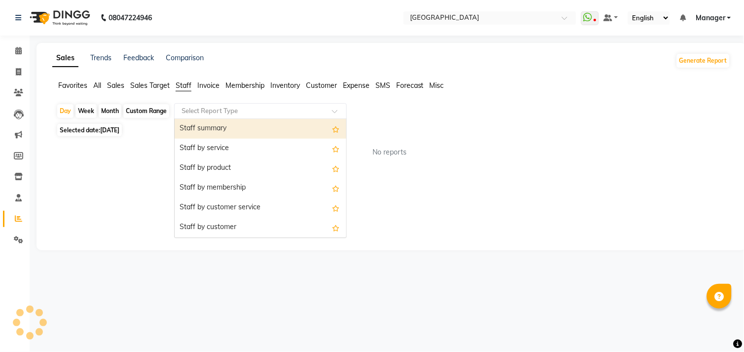
click at [188, 105] on div "Select Report Type" at bounding box center [260, 111] width 173 height 16
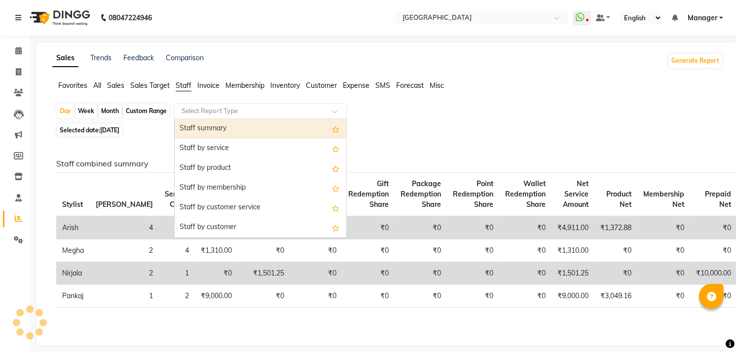
click at [195, 122] on div "Staff summary" at bounding box center [261, 129] width 172 height 20
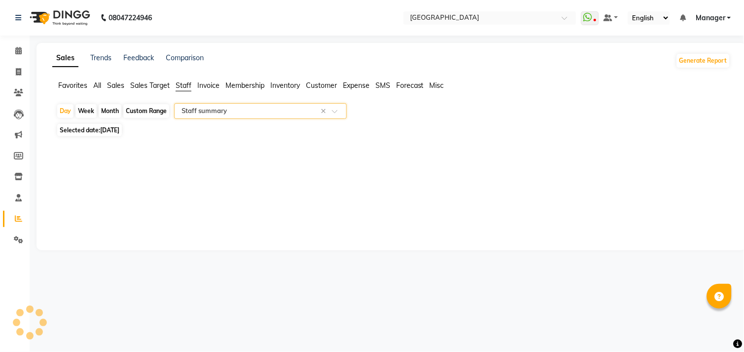
select select "full_report"
select select "csv"
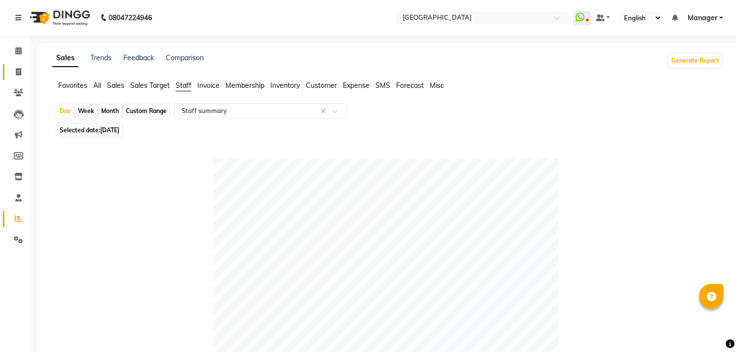
click at [21, 65] on link "Invoice" at bounding box center [15, 72] width 24 height 16
select select "service"
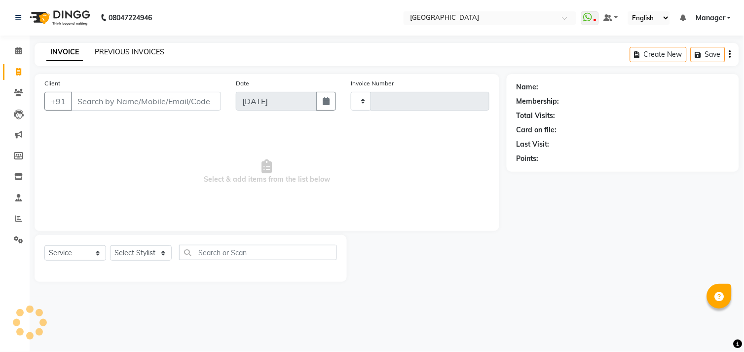
click at [134, 55] on link "PREVIOUS INVOICES" at bounding box center [130, 51] width 70 height 9
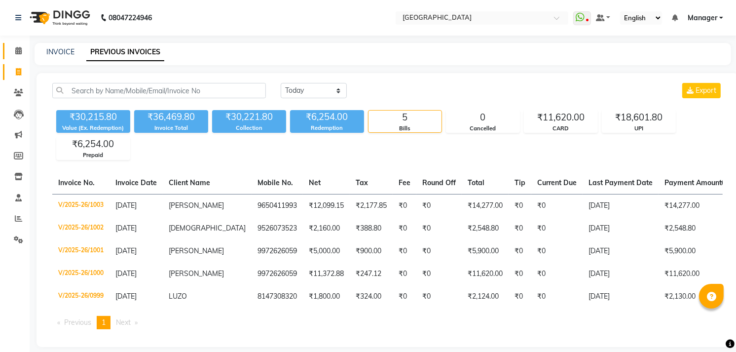
click at [21, 57] on link "Calendar" at bounding box center [15, 51] width 24 height 16
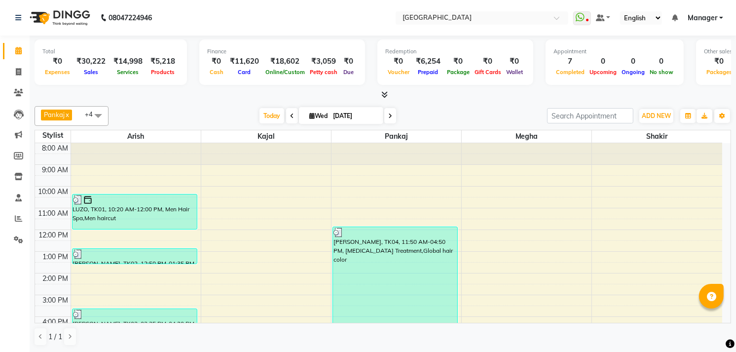
click at [387, 92] on icon at bounding box center [385, 94] width 6 height 7
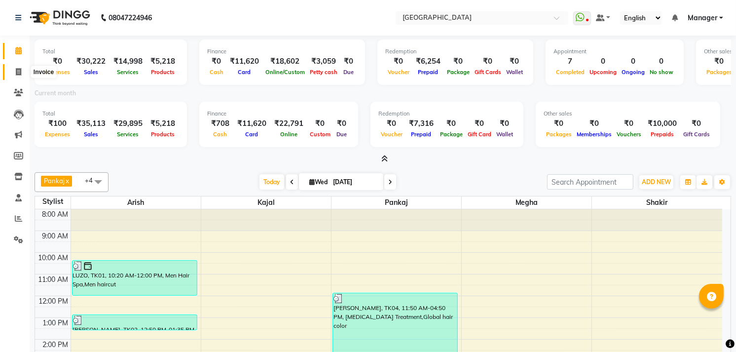
click at [20, 74] on icon at bounding box center [18, 71] width 5 height 7
select select "service"
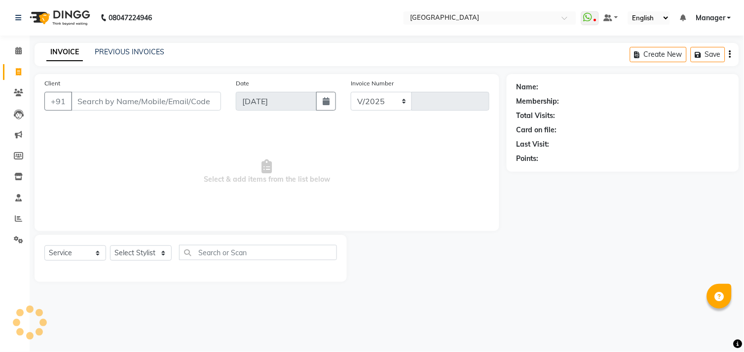
select select "7871"
type input "1004"
click at [110, 58] on div "INVOICE PREVIOUS INVOICES" at bounding box center [106, 52] width 142 height 11
click at [117, 48] on link "PREVIOUS INVOICES" at bounding box center [130, 51] width 70 height 9
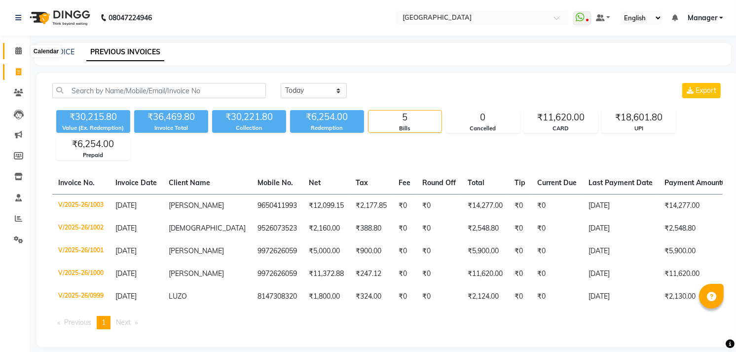
click at [13, 51] on span at bounding box center [18, 50] width 17 height 11
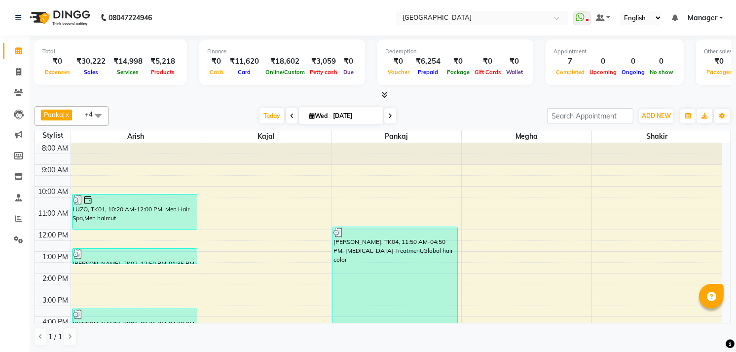
click at [379, 95] on span at bounding box center [383, 95] width 10 height 10
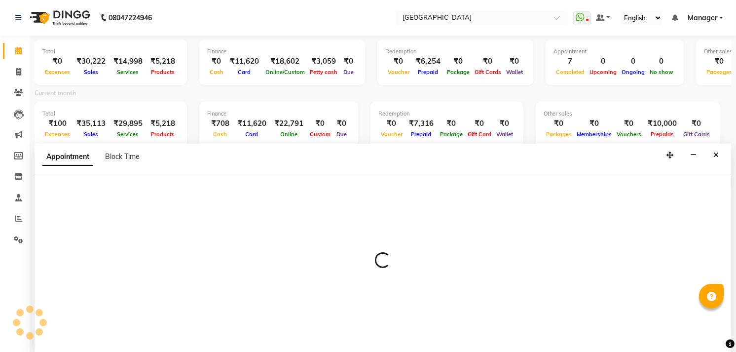
scroll to position [2, 0]
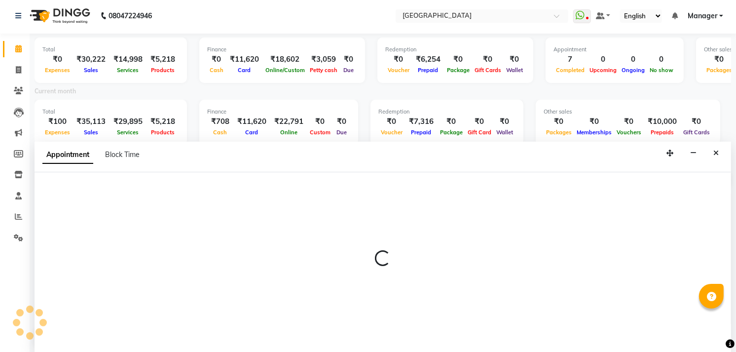
select select "79049"
select select "tentative"
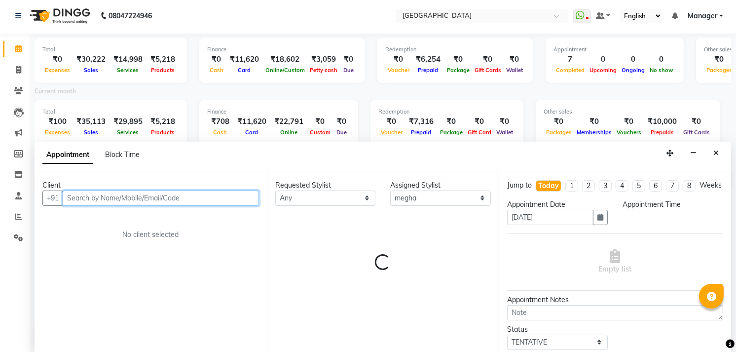
select select "690"
type input "9"
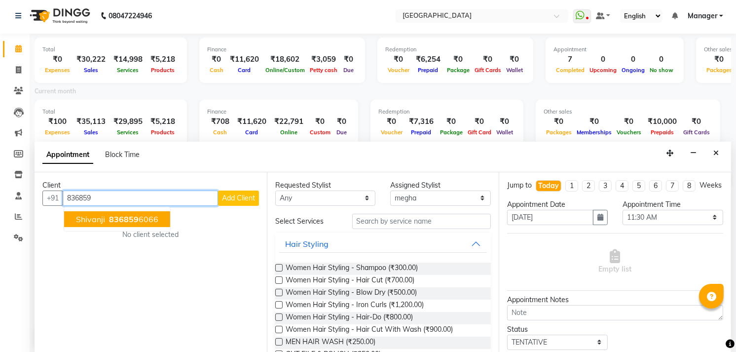
click at [123, 216] on span "836859" at bounding box center [124, 219] width 30 height 10
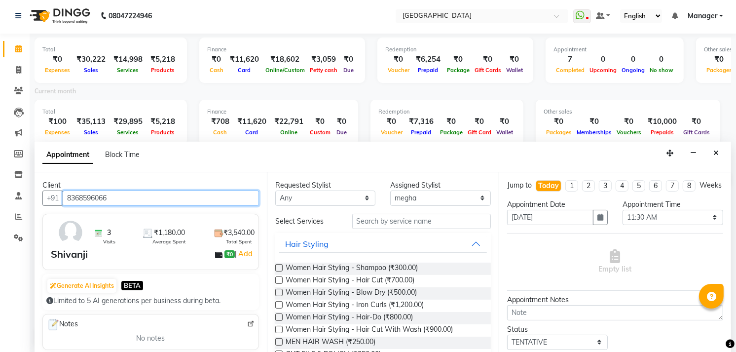
type input "8368596066"
click at [123, 216] on div "3 Visits ₹1,180.00 Average Spent ₹3,540.00 Total Spent Shivanji ₹0 | Add" at bounding box center [150, 242] width 217 height 56
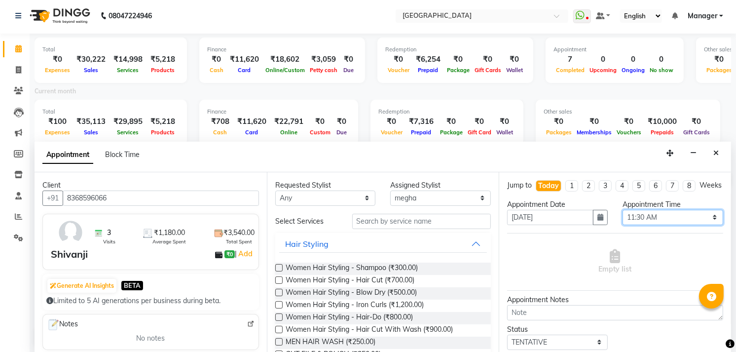
click at [644, 224] on select "Select 09:00 AM 09:15 AM 09:30 AM 09:45 AM 10:00 AM 10:15 AM 10:30 AM 10:45 AM …" at bounding box center [673, 217] width 101 height 15
select select "1065"
click at [623, 218] on select "Select 09:00 AM 09:15 AM 09:30 AM 09:45 AM 10:00 AM 10:15 AM 10:30 AM 10:45 AM …" at bounding box center [673, 217] width 101 height 15
click at [426, 194] on select "Select [PERSON_NAME] kajal [PERSON_NAME] [PERSON_NAME] NIRJALA [PERSON_NAME] [P…" at bounding box center [440, 197] width 101 height 15
select select "70686"
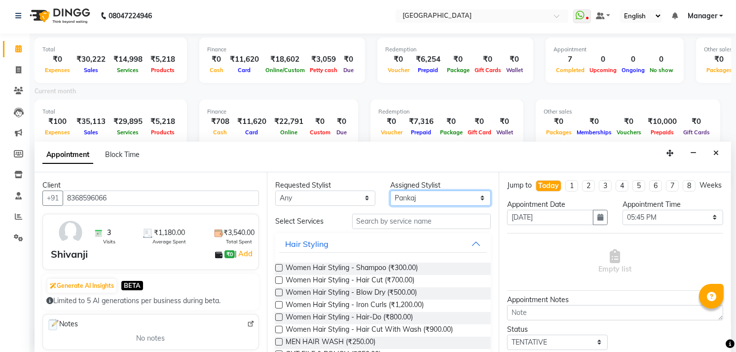
click at [390, 190] on select "Select [PERSON_NAME] kajal [PERSON_NAME] [PERSON_NAME] NIRJALA [PERSON_NAME] [P…" at bounding box center [440, 197] width 101 height 15
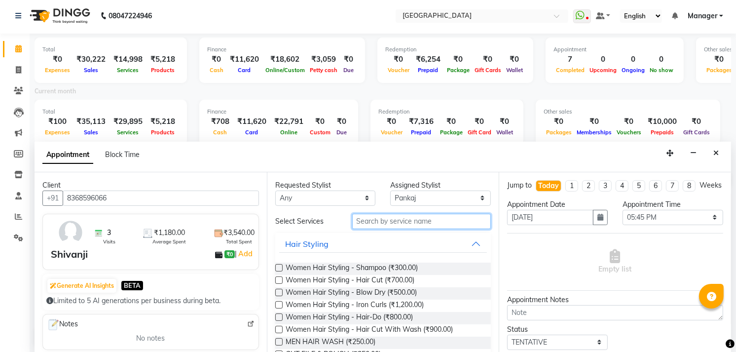
click at [370, 223] on input "text" at bounding box center [421, 221] width 139 height 15
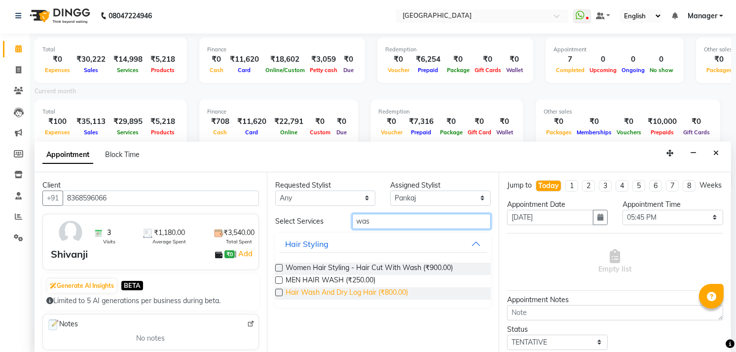
type input "was"
click at [318, 294] on span "Hair Wash And Dry Log Hair (₹800.00)" at bounding box center [347, 293] width 122 height 12
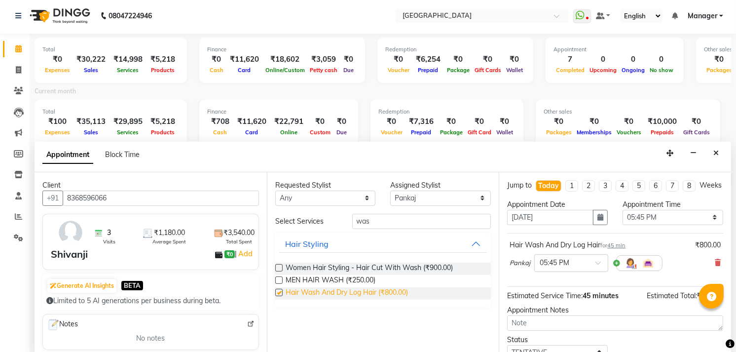
checkbox input "false"
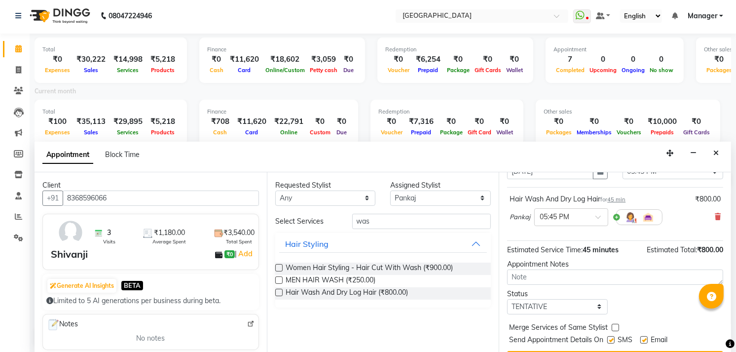
scroll to position [79, 0]
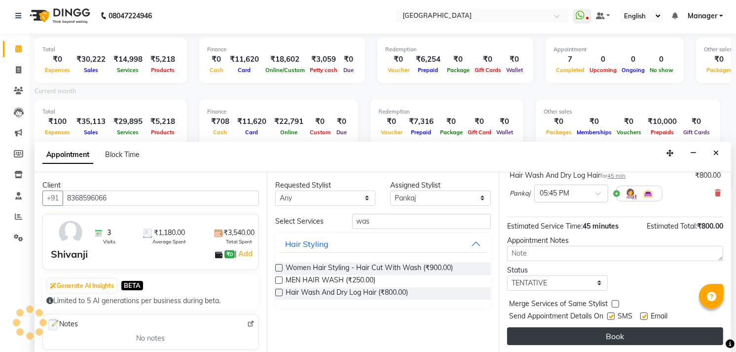
click at [625, 332] on button "Book" at bounding box center [615, 336] width 216 height 18
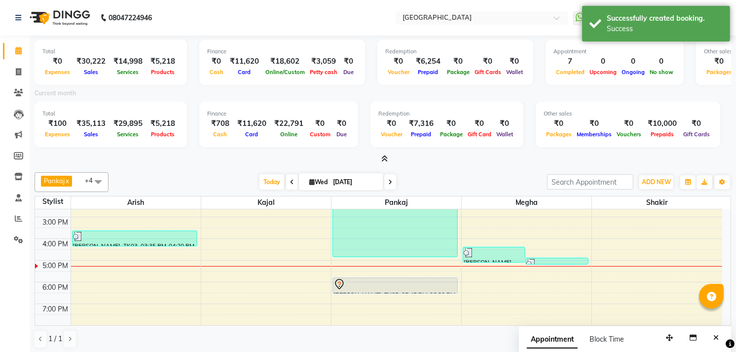
scroll to position [168, 0]
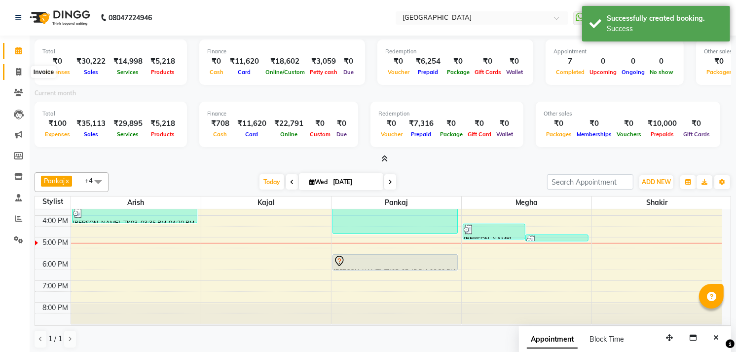
click at [14, 70] on span at bounding box center [18, 72] width 17 height 11
select select "service"
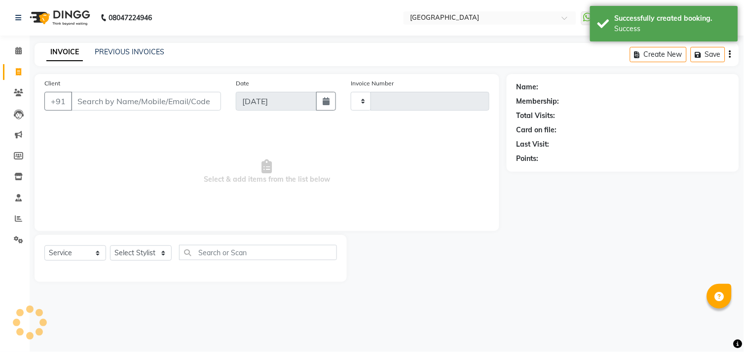
type input "1004"
select select "7871"
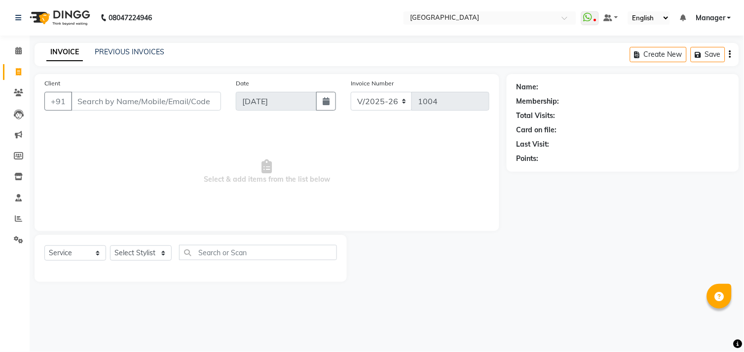
click at [22, 40] on li "Calendar" at bounding box center [15, 50] width 30 height 21
click at [96, 101] on input "Client" at bounding box center [146, 101] width 150 height 19
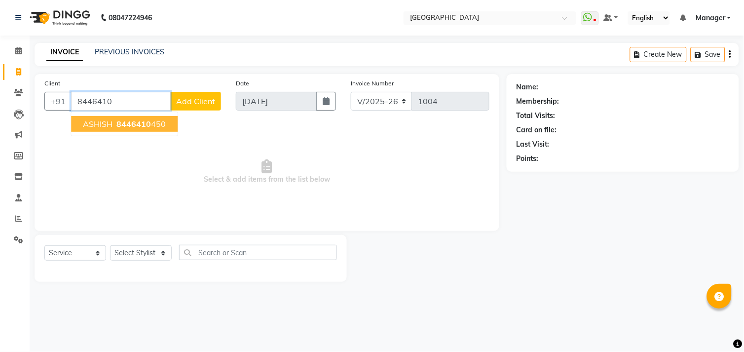
click at [77, 122] on button "ASHISH 8446410 450" at bounding box center [124, 124] width 107 height 16
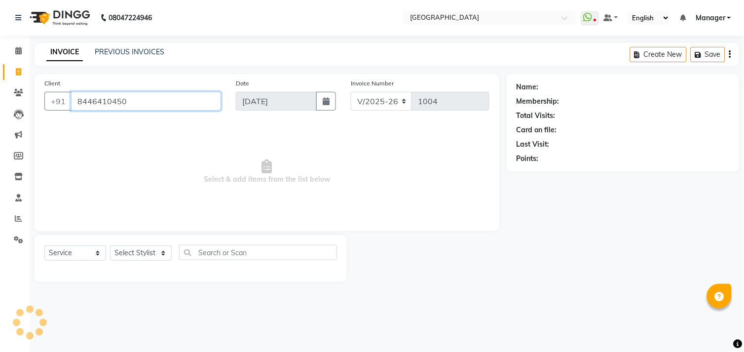
type input "8446410450"
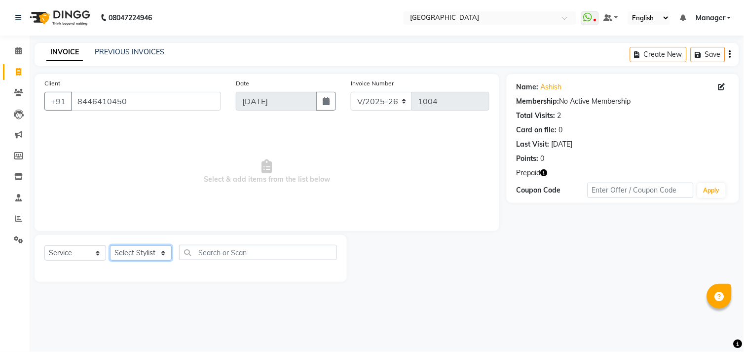
drag, startPoint x: 137, startPoint y: 245, endPoint x: 140, endPoint y: 253, distance: 8.3
click at [137, 245] on select "Select Stylist [PERSON_NAME] [PERSON_NAME] Manager [PERSON_NAME] [PERSON_NAME] …" at bounding box center [141, 252] width 62 height 15
click at [110, 246] on select "Select Stylist [PERSON_NAME] [PERSON_NAME] Manager [PERSON_NAME] [PERSON_NAME] …" at bounding box center [141, 252] width 62 height 15
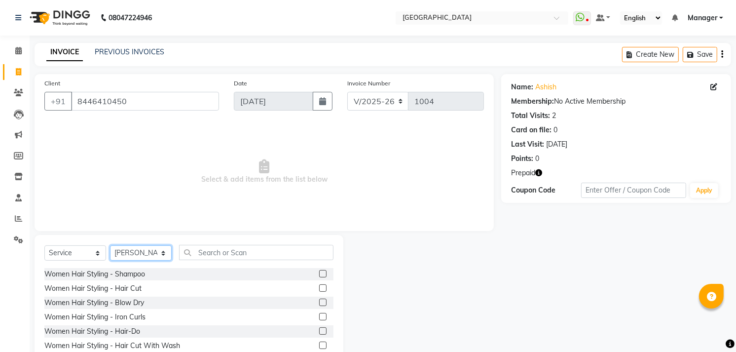
click at [142, 254] on select "Select Stylist [PERSON_NAME] [PERSON_NAME] Manager [PERSON_NAME] [PERSON_NAME] …" at bounding box center [141, 252] width 62 height 15
select select "89201"
click at [110, 246] on select "Select Stylist [PERSON_NAME] [PERSON_NAME] Manager [PERSON_NAME] [PERSON_NAME] …" at bounding box center [141, 252] width 62 height 15
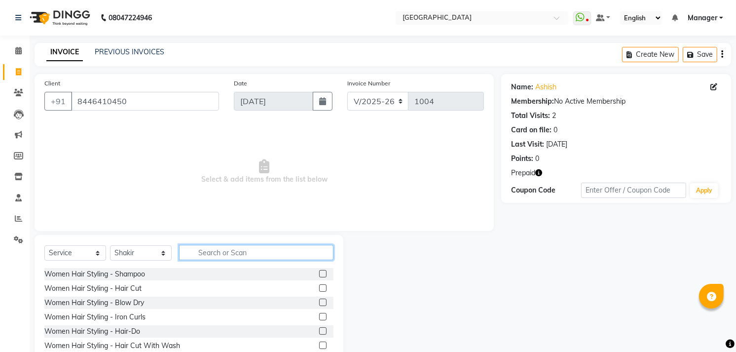
click at [224, 245] on input "text" at bounding box center [256, 252] width 154 height 15
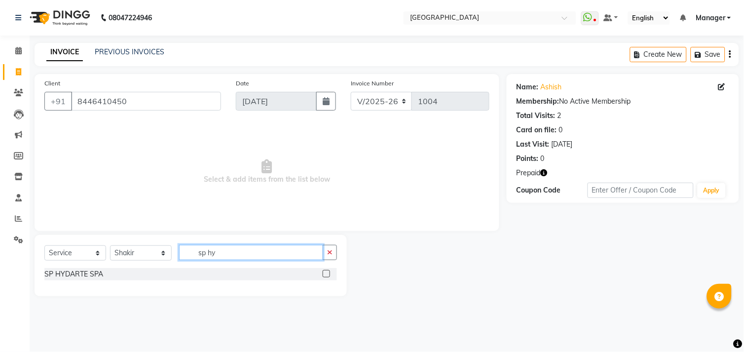
type input "sp hy"
click at [324, 272] on label at bounding box center [326, 273] width 7 height 7
click at [324, 272] on input "checkbox" at bounding box center [326, 274] width 6 height 6
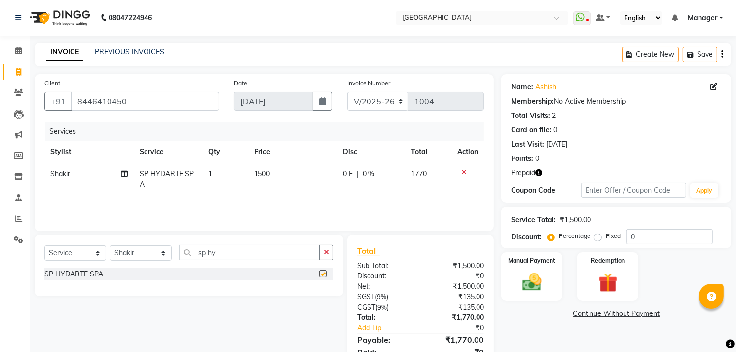
checkbox input "false"
click at [268, 176] on span "1500" at bounding box center [262, 173] width 16 height 9
select select "89201"
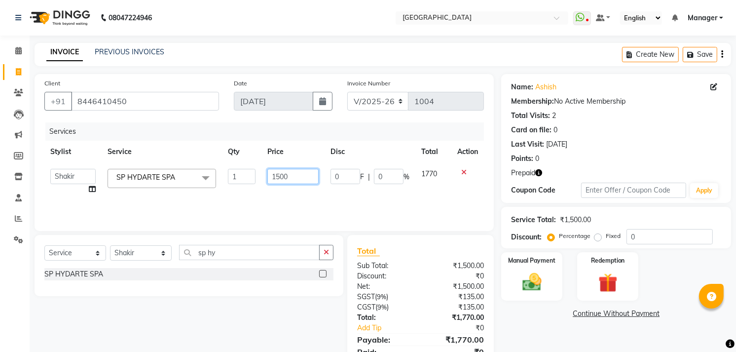
click at [279, 173] on input "1500" at bounding box center [292, 176] width 51 height 15
type input "2000"
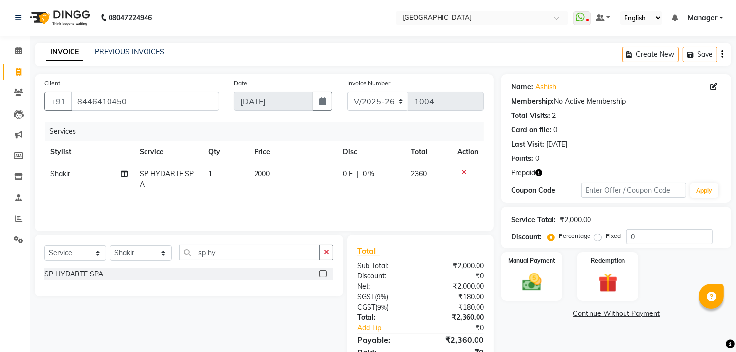
click at [548, 325] on div "Name: Ashish Membership: No Active Membership Total Visits: 2 Card on file: 0 L…" at bounding box center [619, 227] width 237 height 306
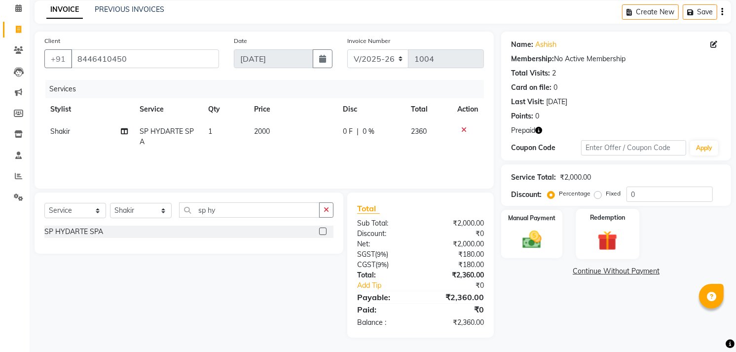
click at [613, 234] on img at bounding box center [608, 240] width 32 height 25
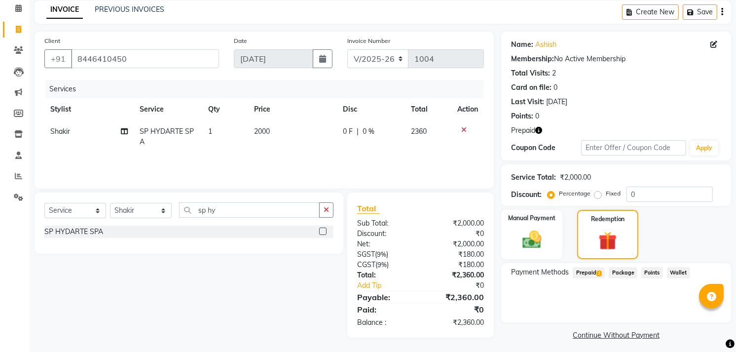
click at [589, 271] on span "Prepaid 1" at bounding box center [589, 272] width 32 height 11
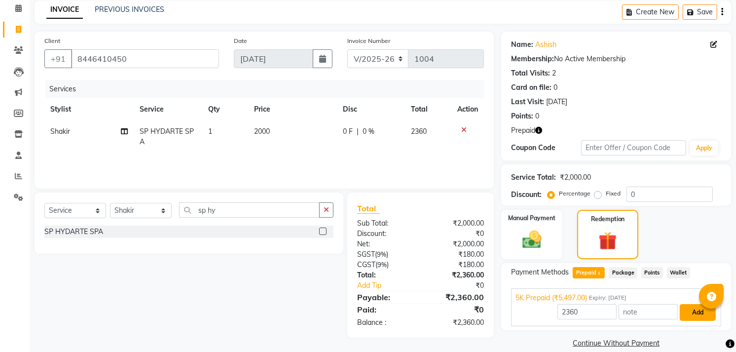
click at [689, 313] on button "Add" at bounding box center [698, 312] width 36 height 17
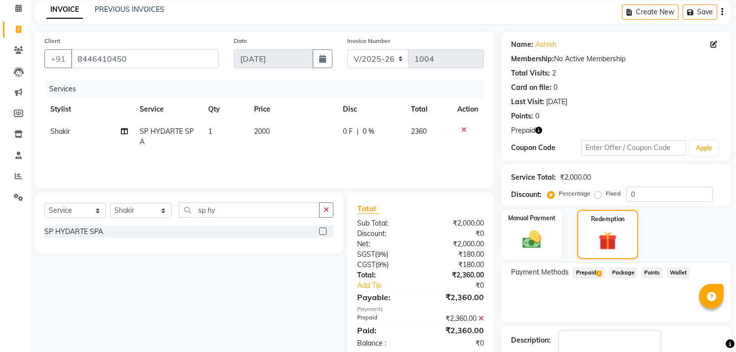
scroll to position [103, 0]
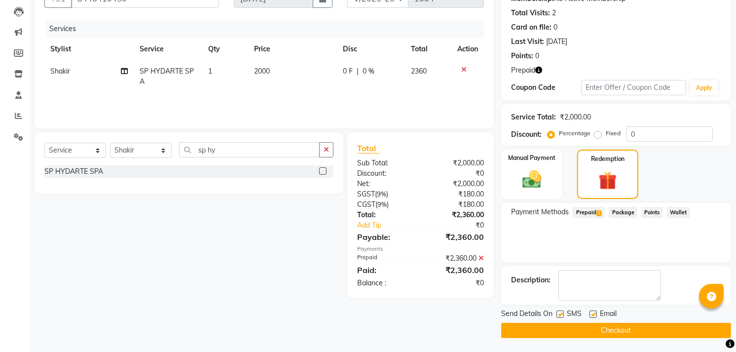
click at [573, 331] on button "Checkout" at bounding box center [616, 330] width 230 height 15
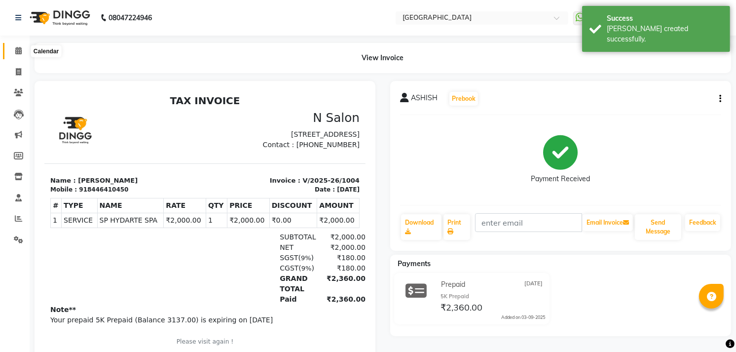
click at [19, 51] on icon at bounding box center [18, 50] width 6 height 7
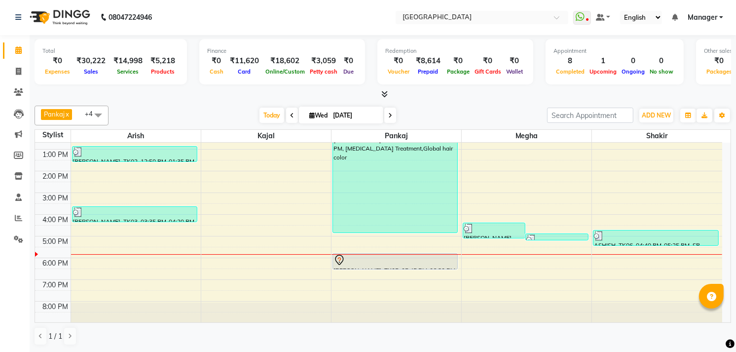
scroll to position [103, 0]
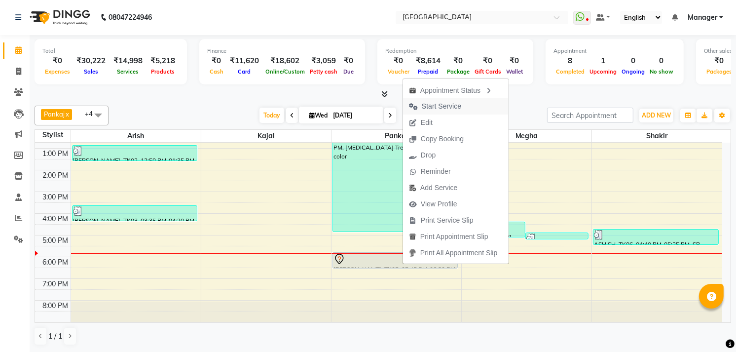
click at [414, 103] on icon "button" at bounding box center [413, 106] width 9 height 7
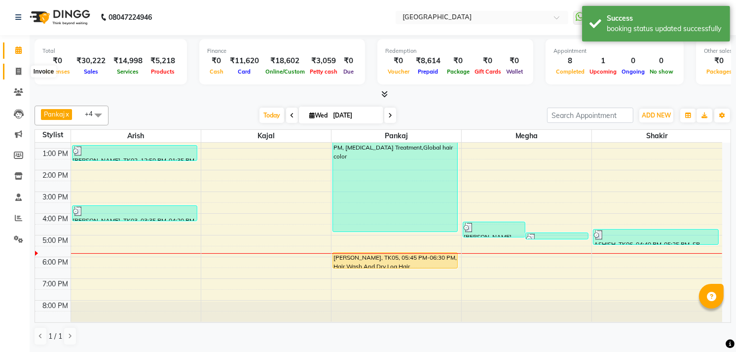
click at [23, 75] on span at bounding box center [18, 71] width 17 height 11
select select "service"
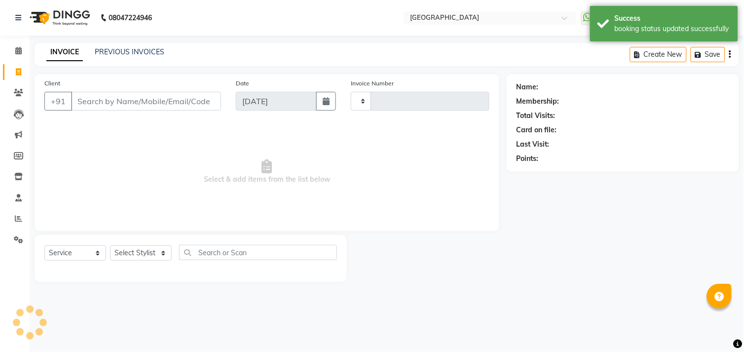
type input "1005"
select select "7871"
click at [17, 52] on icon at bounding box center [18, 50] width 6 height 7
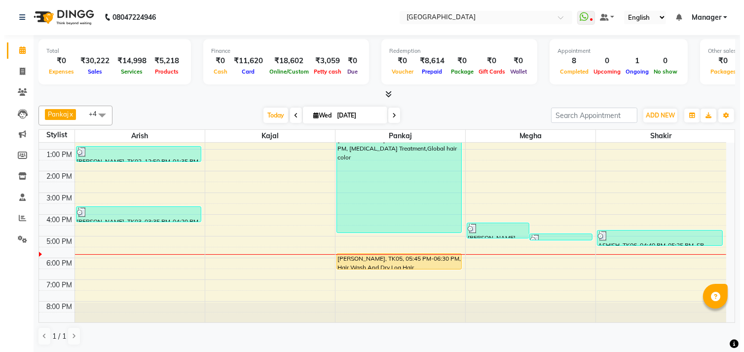
scroll to position [103, 0]
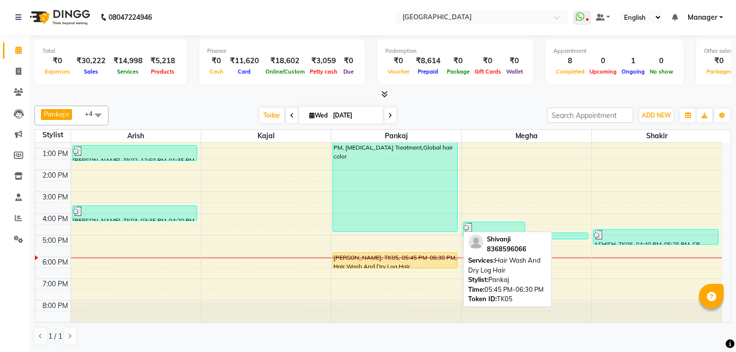
click at [349, 267] on div at bounding box center [395, 268] width 125 height 4
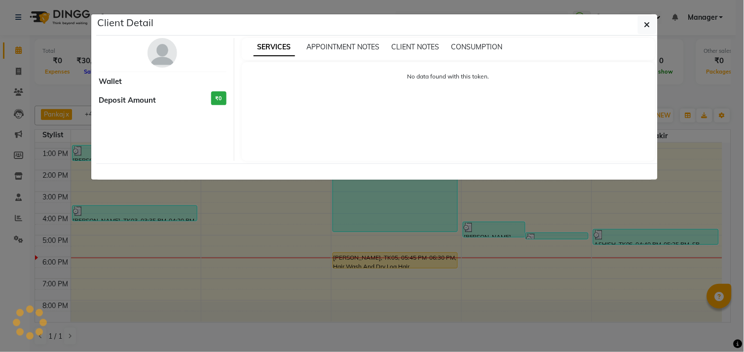
select select "1"
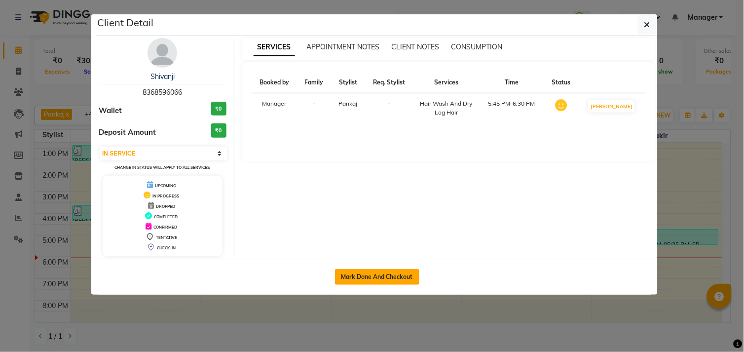
click at [392, 281] on button "Mark Done And Checkout" at bounding box center [377, 277] width 84 height 16
select select "service"
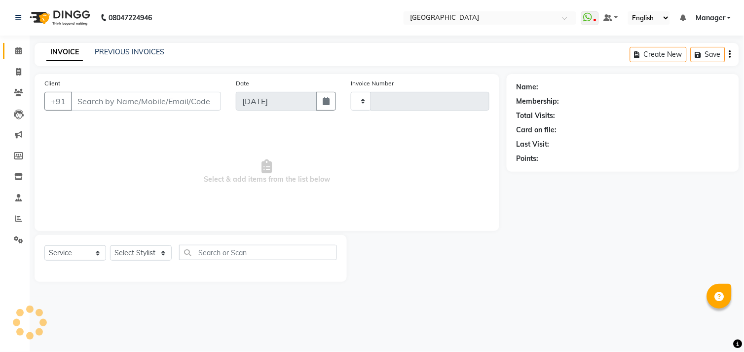
type input "1005"
select select "7871"
type input "8368596066"
select select "70686"
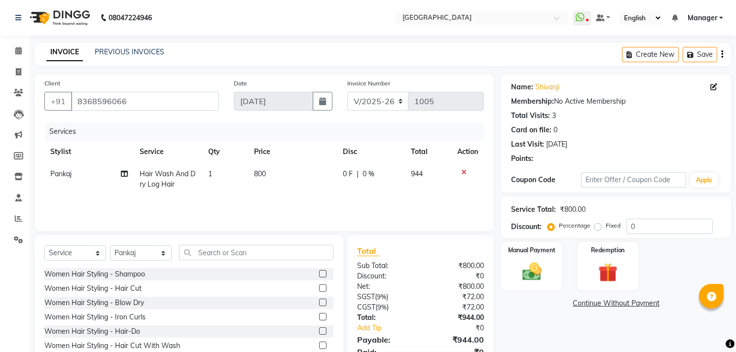
click at [257, 170] on span "800" at bounding box center [260, 173] width 12 height 9
select select "70686"
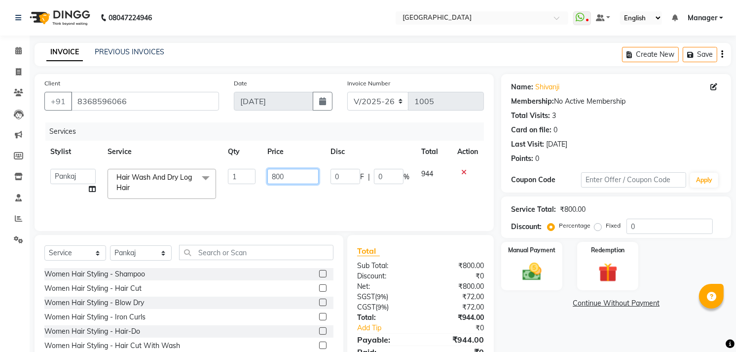
click at [274, 173] on input "800" at bounding box center [292, 176] width 51 height 15
type input "900"
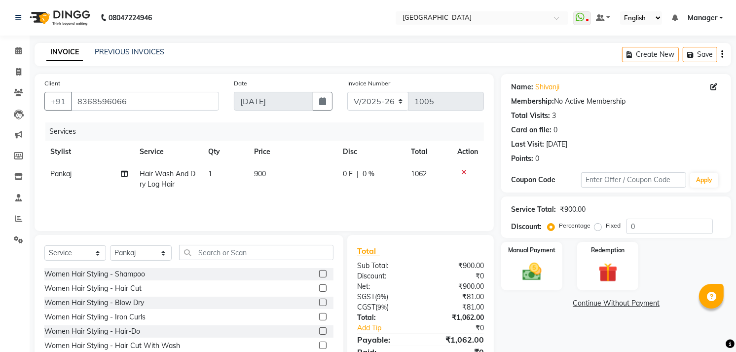
click at [535, 320] on div "Name: Shivanji Membership: No Active Membership Total Visits: 3 Card on file: 0…" at bounding box center [619, 227] width 237 height 306
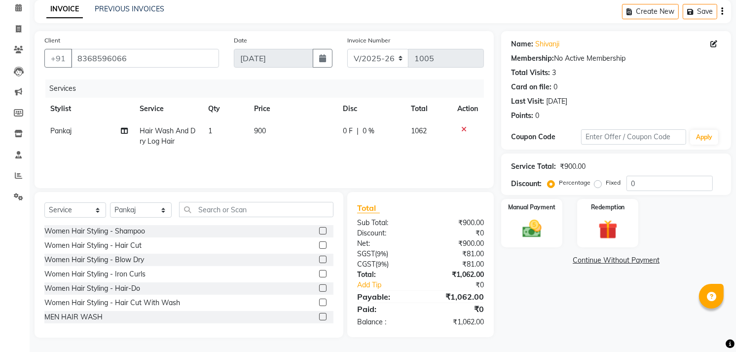
click at [254, 130] on span "900" at bounding box center [260, 130] width 12 height 9
select select "70686"
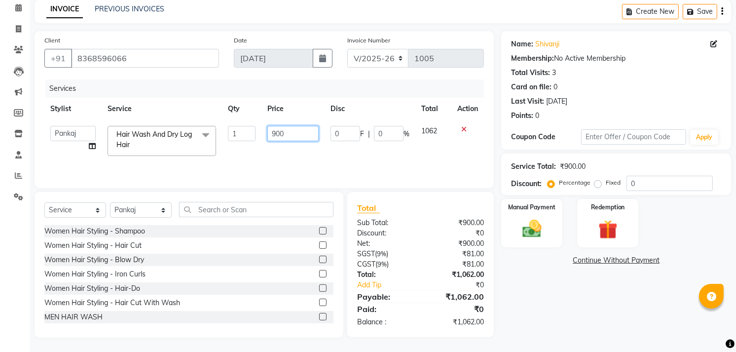
click at [273, 130] on input "900" at bounding box center [292, 133] width 51 height 15
click at [277, 130] on input "900" at bounding box center [292, 133] width 51 height 15
type input "600"
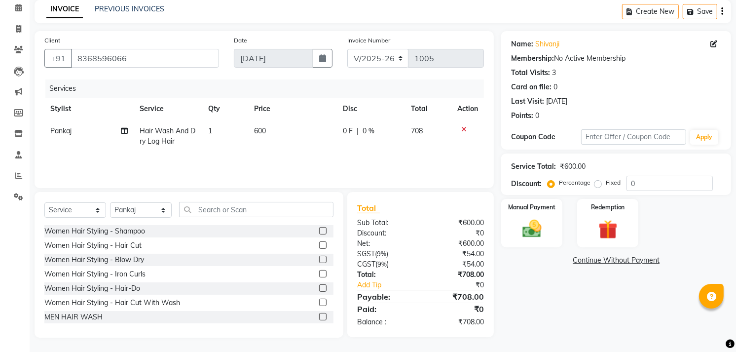
click at [514, 301] on div "Name: Shivanji Membership: No Active Membership Total Visits: 3 Card on file: 0…" at bounding box center [619, 184] width 237 height 306
click at [275, 131] on td "600" at bounding box center [292, 136] width 89 height 33
select select "70686"
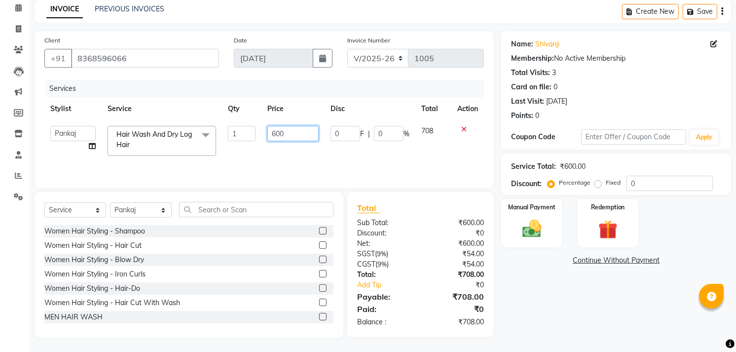
click at [284, 133] on input "600" at bounding box center [292, 133] width 51 height 15
type input "6"
type input "600"
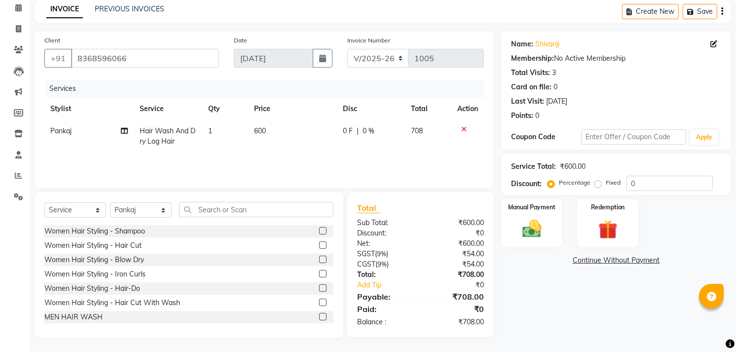
click at [707, 328] on div "Name: Shivanji Membership: No Active Membership Total Visits: 3 Card on file: 0…" at bounding box center [619, 184] width 237 height 306
click at [516, 218] on img at bounding box center [532, 229] width 32 height 23
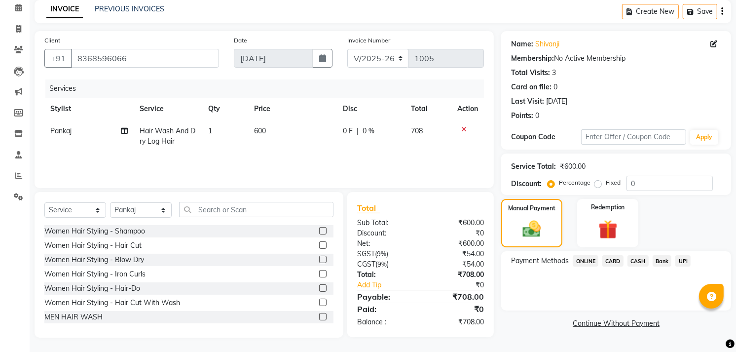
click at [677, 259] on span "UPI" at bounding box center [682, 260] width 15 height 11
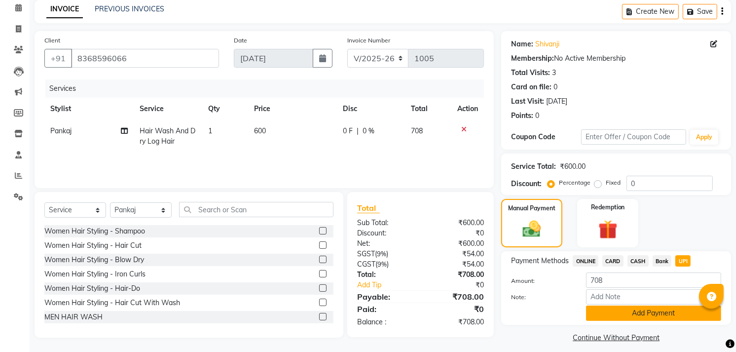
click at [648, 317] on button "Add Payment" at bounding box center [653, 312] width 135 height 15
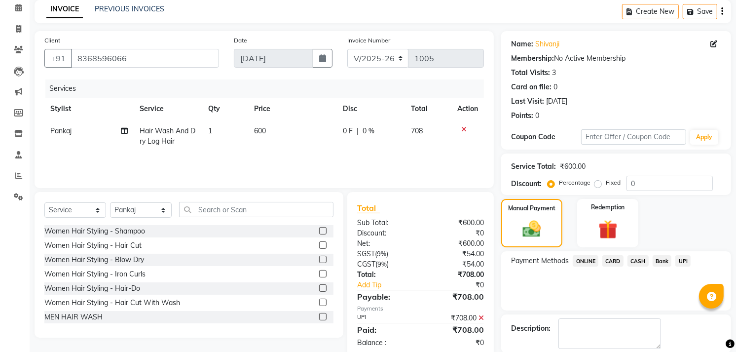
scroll to position [92, 0]
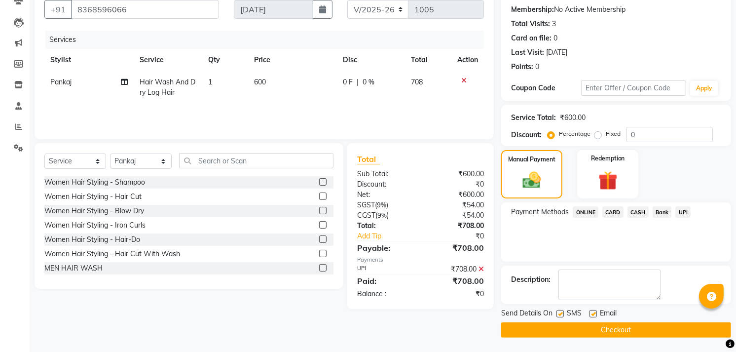
click at [616, 323] on button "Checkout" at bounding box center [616, 329] width 230 height 15
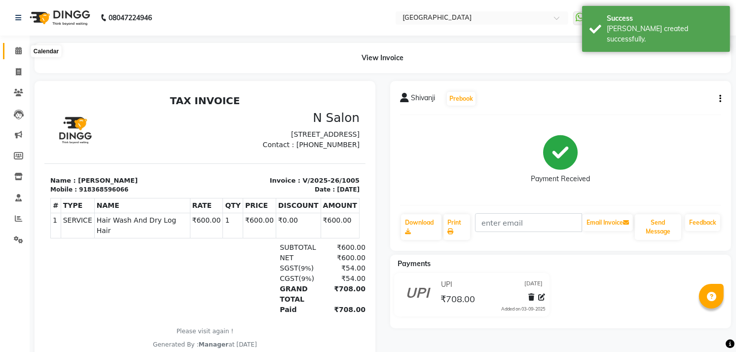
click at [14, 55] on span at bounding box center [18, 50] width 17 height 11
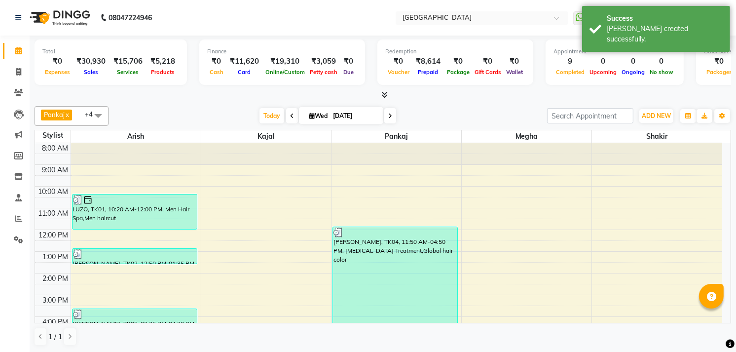
scroll to position [103, 0]
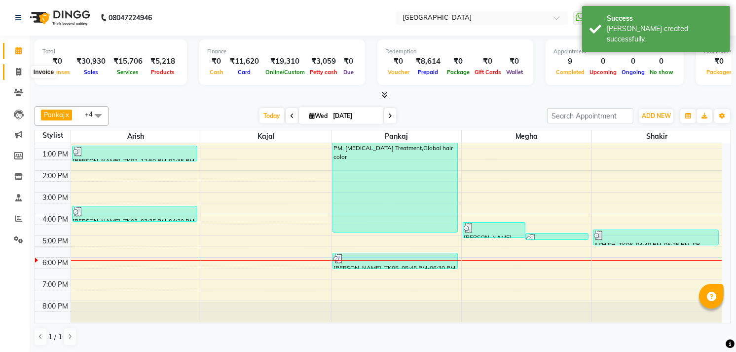
click at [12, 71] on span at bounding box center [18, 72] width 17 height 11
select select "service"
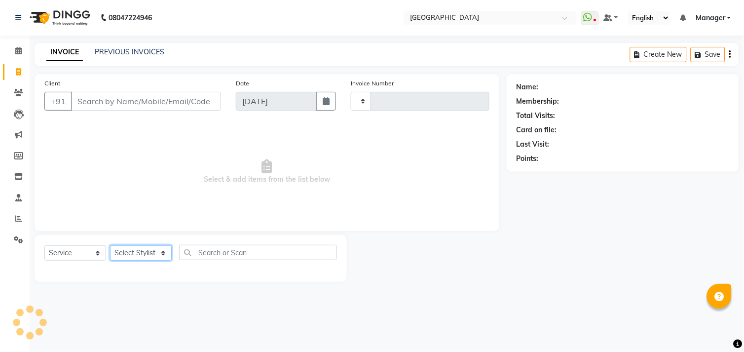
click at [135, 253] on select "Select Stylist" at bounding box center [141, 252] width 62 height 15
type input "1006"
select select "7871"
click at [131, 251] on select "Select Stylist" at bounding box center [141, 252] width 62 height 15
click at [131, 251] on select "Select Stylist [PERSON_NAME] [PERSON_NAME] Manager [PERSON_NAME] [PERSON_NAME] …" at bounding box center [141, 252] width 62 height 15
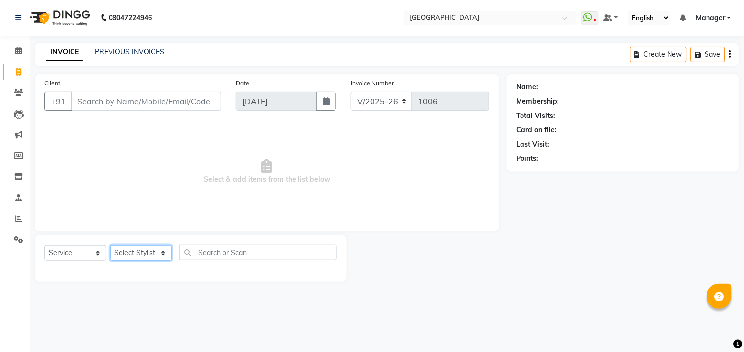
click at [131, 251] on select "Select Stylist [PERSON_NAME] [PERSON_NAME] Manager [PERSON_NAME] [PERSON_NAME] …" at bounding box center [141, 252] width 62 height 15
select select "70687"
click at [110, 246] on select "Select Stylist [PERSON_NAME] [PERSON_NAME] Manager [PERSON_NAME] [PERSON_NAME] …" at bounding box center [141, 252] width 62 height 15
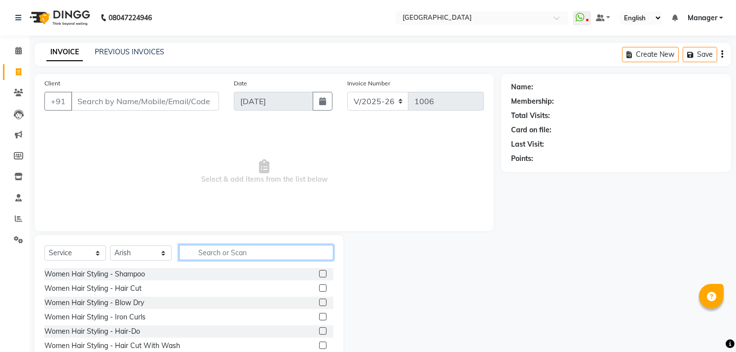
click at [267, 247] on input "text" at bounding box center [256, 252] width 154 height 15
type input "w"
type input "m"
click at [319, 345] on label at bounding box center [322, 344] width 7 height 7
click at [319, 345] on input "checkbox" at bounding box center [322, 345] width 6 height 6
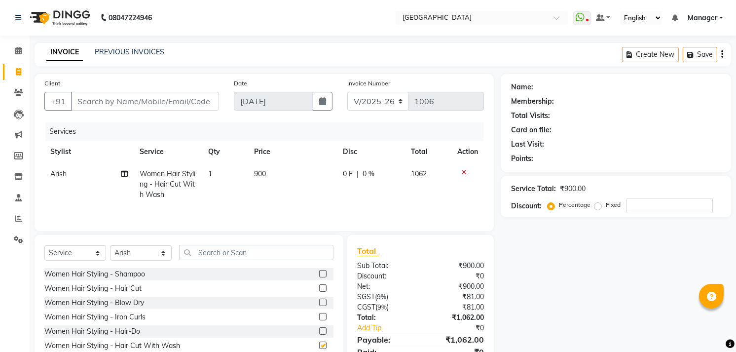
checkbox input "false"
click at [128, 252] on select "Select Stylist [PERSON_NAME] [PERSON_NAME] Manager [PERSON_NAME] [PERSON_NAME] …" at bounding box center [141, 252] width 62 height 15
select select "79049"
click at [110, 246] on select "Select Stylist [PERSON_NAME] [PERSON_NAME] Manager [PERSON_NAME] [PERSON_NAME] …" at bounding box center [141, 252] width 62 height 15
click at [201, 257] on input "text" at bounding box center [256, 252] width 154 height 15
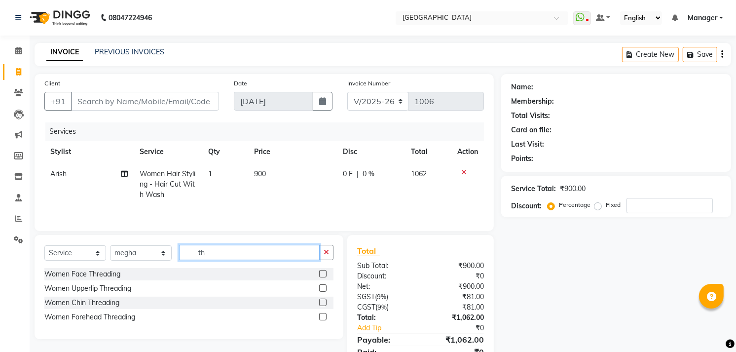
type input "t"
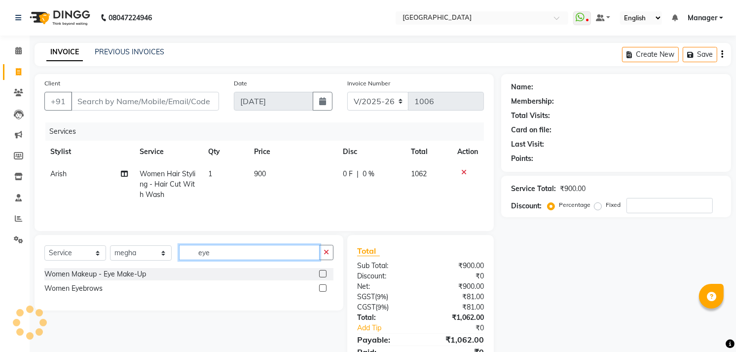
type input "eye"
click at [321, 289] on label at bounding box center [322, 287] width 7 height 7
click at [321, 289] on input "checkbox" at bounding box center [322, 288] width 6 height 6
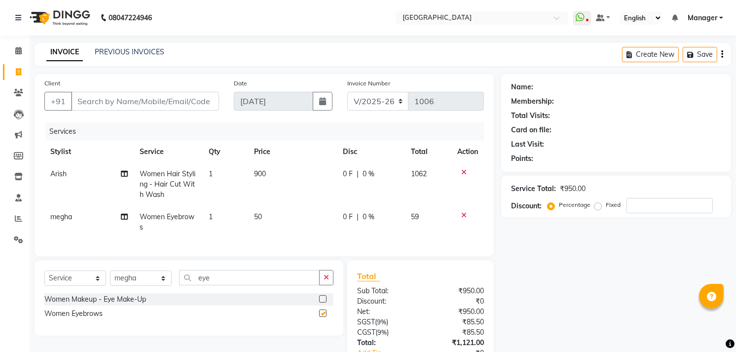
checkbox input "false"
click at [257, 216] on span "50" at bounding box center [258, 216] width 8 height 9
select select "79049"
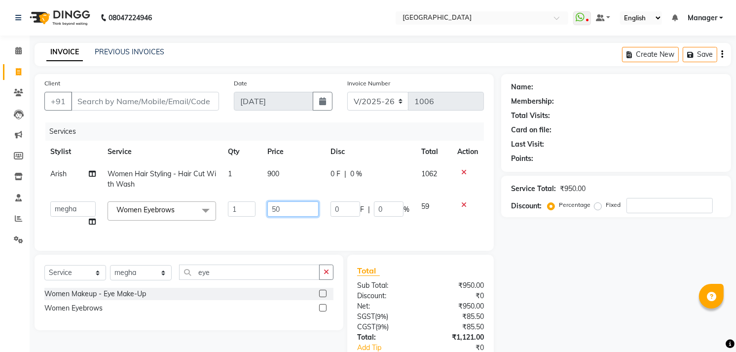
click at [275, 208] on input "50" at bounding box center [292, 208] width 51 height 15
type input "60"
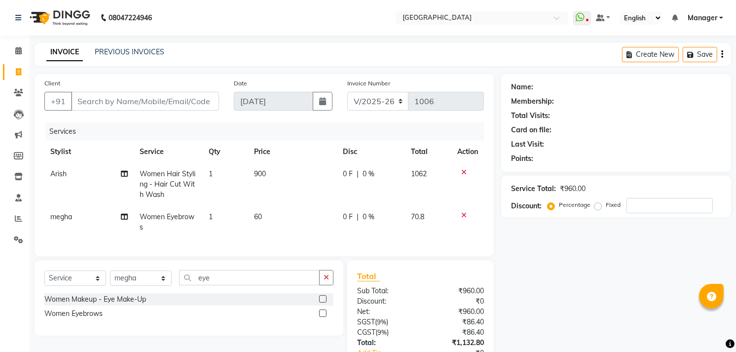
click at [559, 311] on div "Name: Membership: Total Visits: Card on file: Last Visit: Points: Service Total…" at bounding box center [619, 239] width 237 height 331
click at [258, 172] on span "900" at bounding box center [260, 173] width 12 height 9
select select "70687"
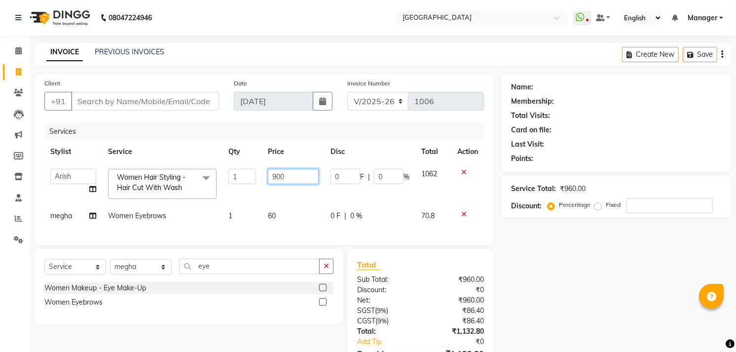
click at [276, 173] on input "900" at bounding box center [293, 176] width 51 height 15
type input "1000"
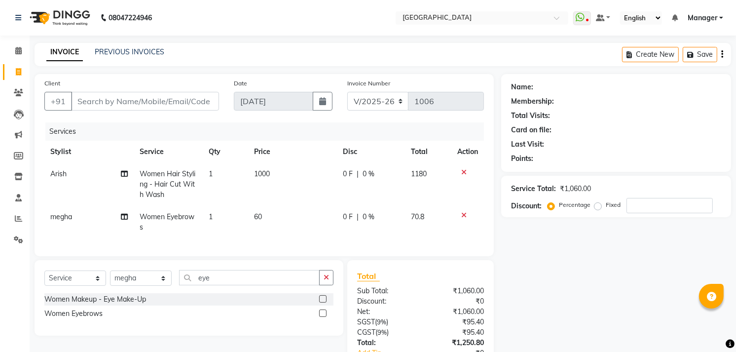
click at [530, 283] on div "Name: Membership: Total Visits: Card on file: Last Visit: Points: Service Total…" at bounding box center [619, 239] width 237 height 331
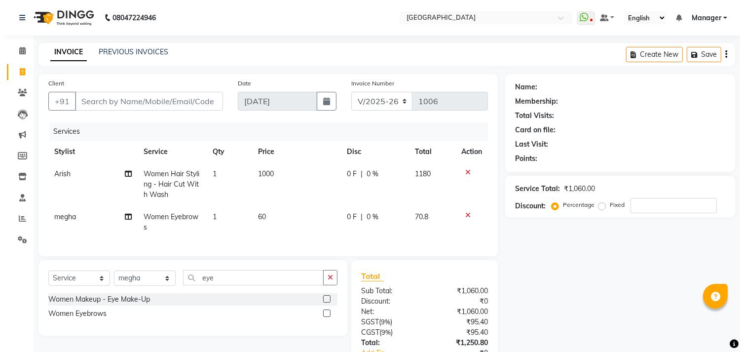
scroll to position [76, 0]
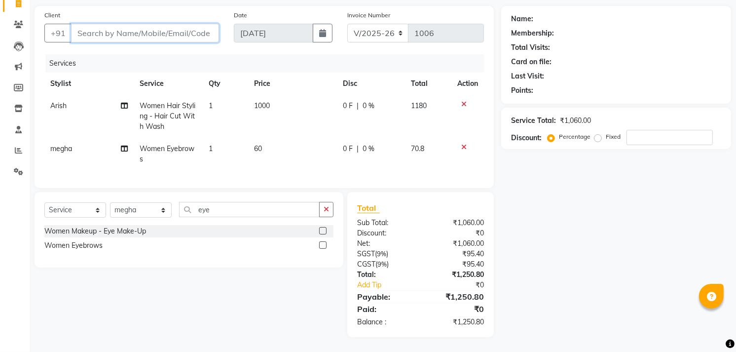
click at [174, 27] on input "Client" at bounding box center [145, 33] width 148 height 19
type input "9"
type input "0"
click at [90, 25] on input "9019052496533" at bounding box center [120, 33] width 98 height 19
type input "9052496533"
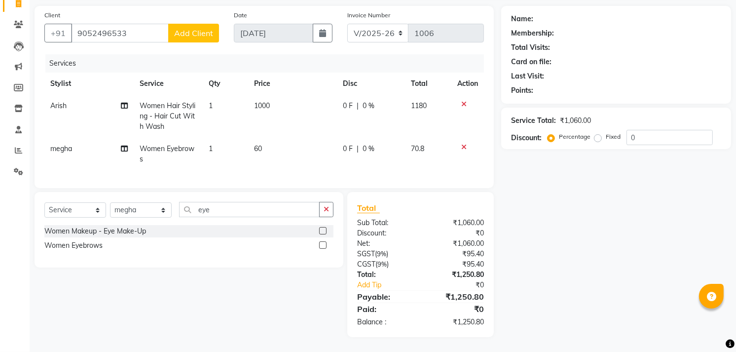
click at [201, 28] on span "Add Client" at bounding box center [193, 33] width 39 height 10
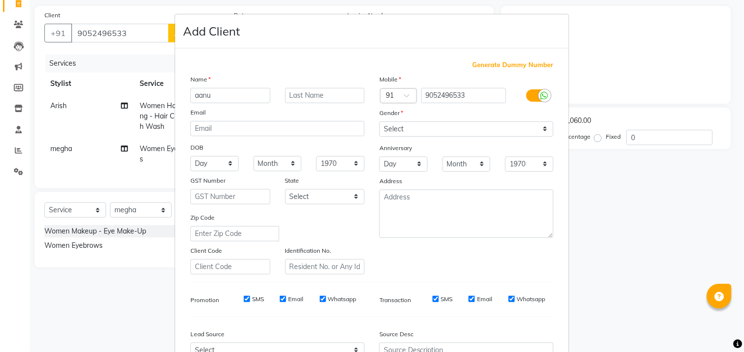
type input "aanu"
click at [404, 126] on select "Select [DEMOGRAPHIC_DATA] [DEMOGRAPHIC_DATA] Other Prefer Not To Say" at bounding box center [466, 128] width 174 height 15
select select "[DEMOGRAPHIC_DATA]"
click at [379, 121] on select "Select [DEMOGRAPHIC_DATA] [DEMOGRAPHIC_DATA] Other Prefer Not To Say" at bounding box center [466, 128] width 174 height 15
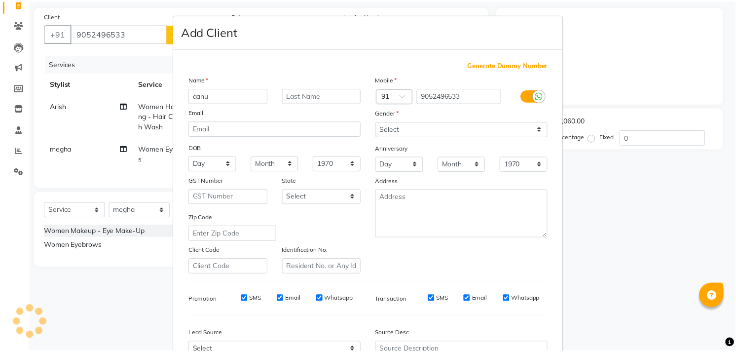
scroll to position [104, 0]
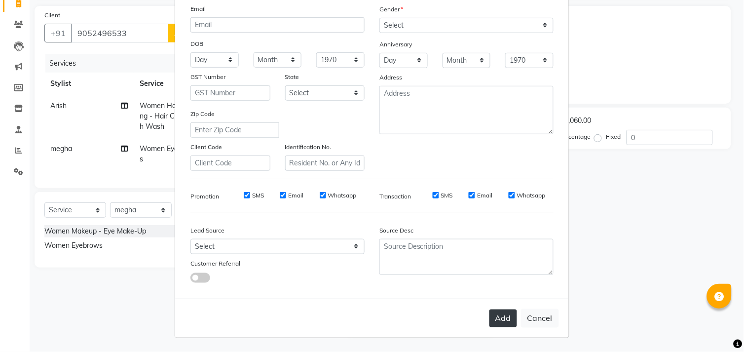
click at [496, 319] on button "Add" at bounding box center [503, 318] width 28 height 18
select select
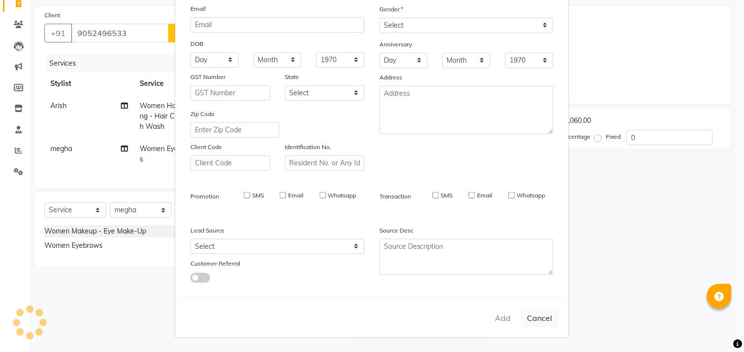
select select
checkbox input "false"
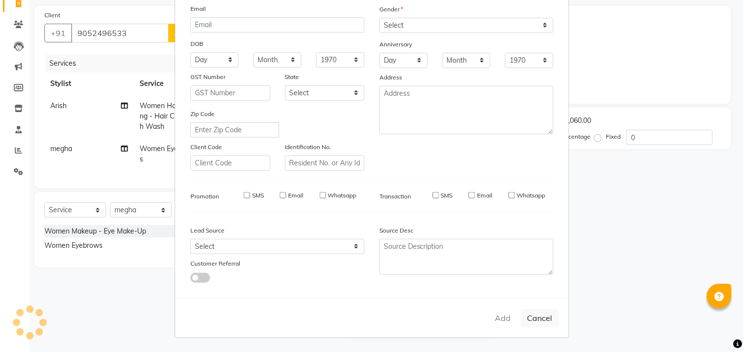
checkbox input "false"
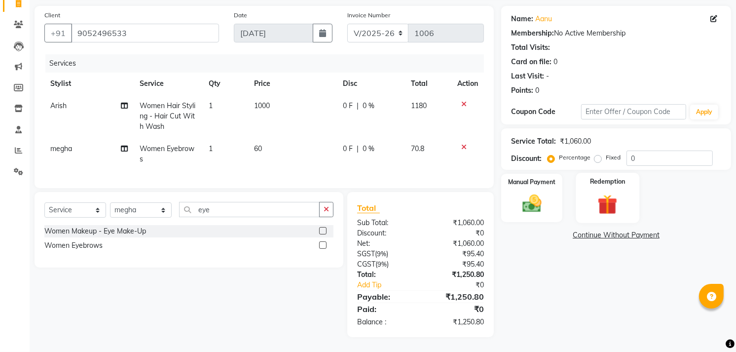
click at [594, 192] on img at bounding box center [608, 204] width 32 height 25
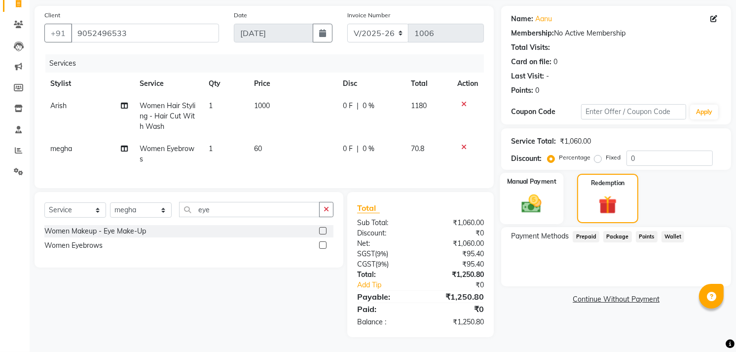
click at [527, 194] on img at bounding box center [532, 203] width 32 height 23
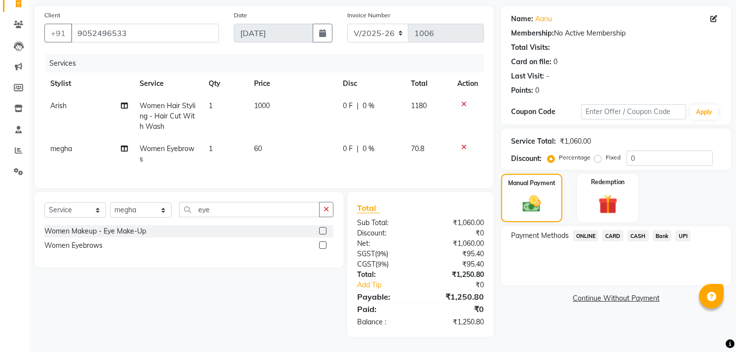
click at [682, 230] on span "UPI" at bounding box center [682, 235] width 15 height 11
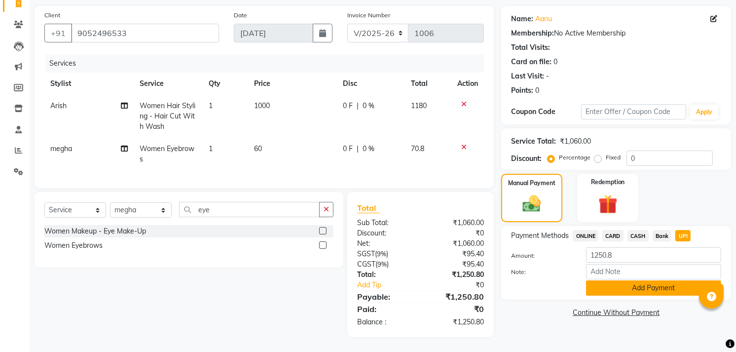
click at [663, 280] on button "Add Payment" at bounding box center [653, 287] width 135 height 15
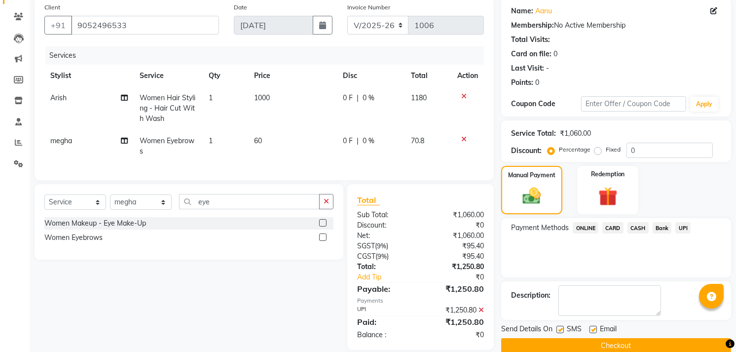
scroll to position [97, 0]
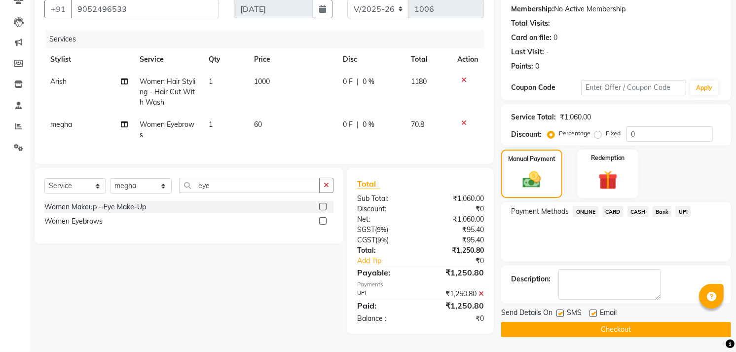
click at [642, 322] on button "Checkout" at bounding box center [616, 329] width 230 height 15
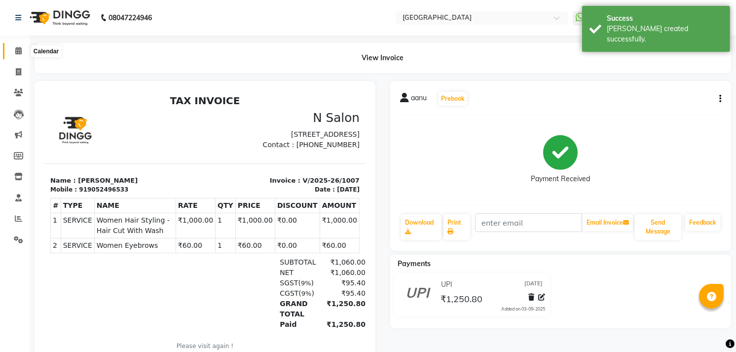
click at [17, 54] on icon at bounding box center [18, 50] width 6 height 7
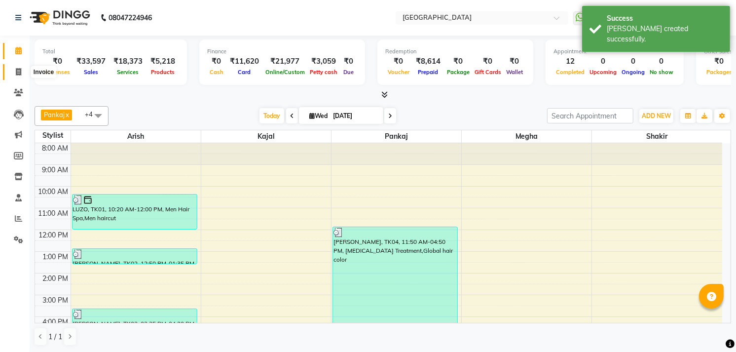
click at [16, 72] on icon at bounding box center [18, 71] width 5 height 7
select select "service"
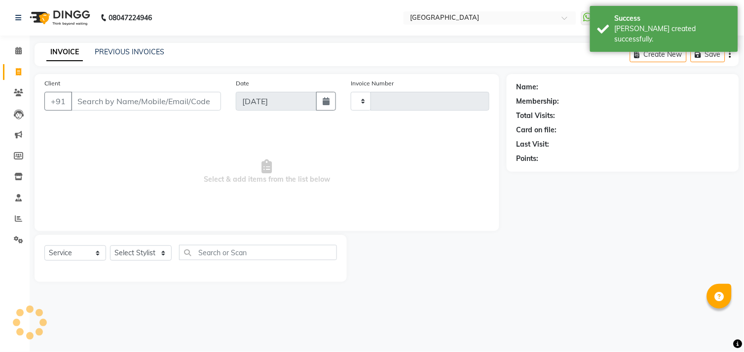
type input "1008"
select select "7871"
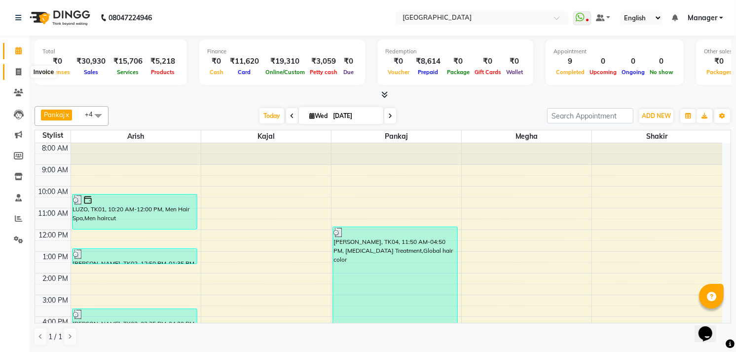
click at [26, 68] on span at bounding box center [18, 72] width 17 height 11
select select "service"
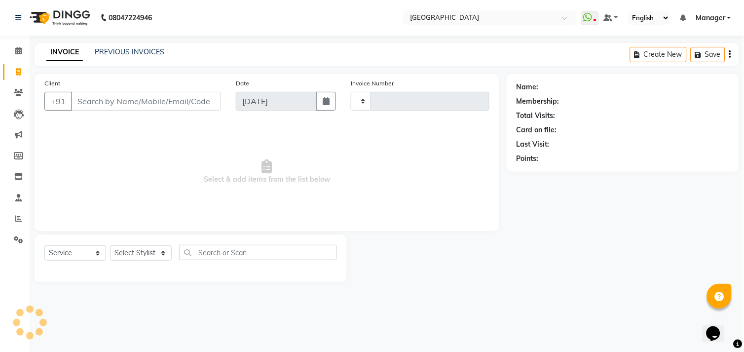
type input "1006"
select select "7871"
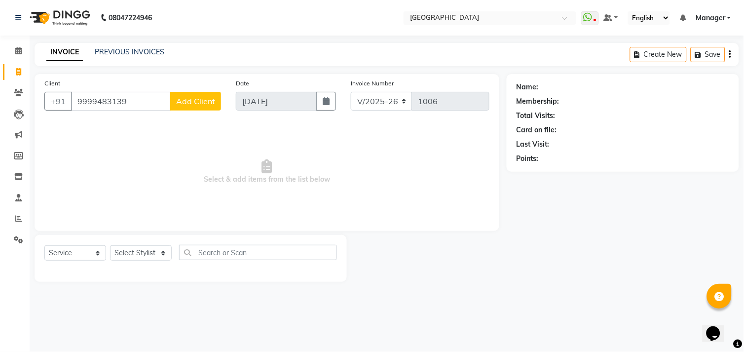
type input "9999483139"
click at [203, 106] on span "Add Client" at bounding box center [195, 101] width 39 height 10
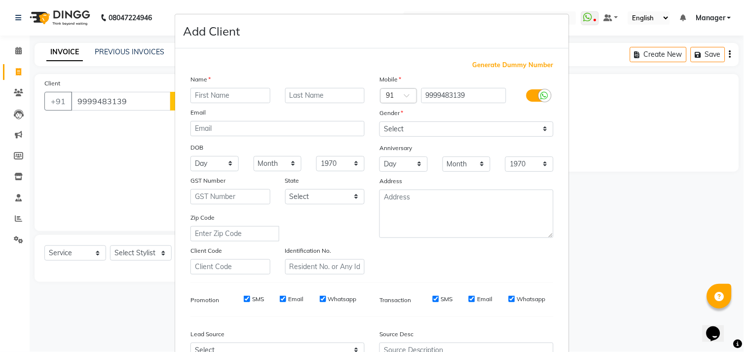
type input "o"
type input "prema"
click at [393, 120] on div "Gender" at bounding box center [388, 115] width 32 height 14
click at [391, 129] on select "Select [DEMOGRAPHIC_DATA] [DEMOGRAPHIC_DATA] Other Prefer Not To Say" at bounding box center [466, 128] width 174 height 15
select select "[DEMOGRAPHIC_DATA]"
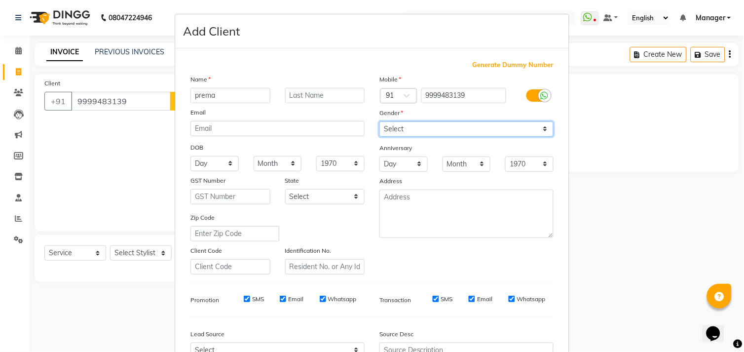
click at [379, 121] on select "Select [DEMOGRAPHIC_DATA] [DEMOGRAPHIC_DATA] Other Prefer Not To Say" at bounding box center [466, 128] width 174 height 15
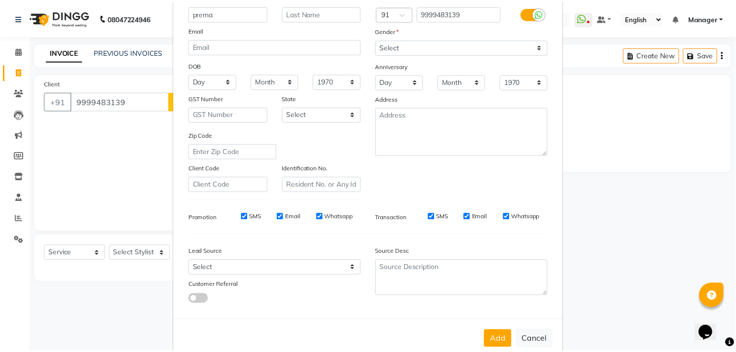
scroll to position [104, 0]
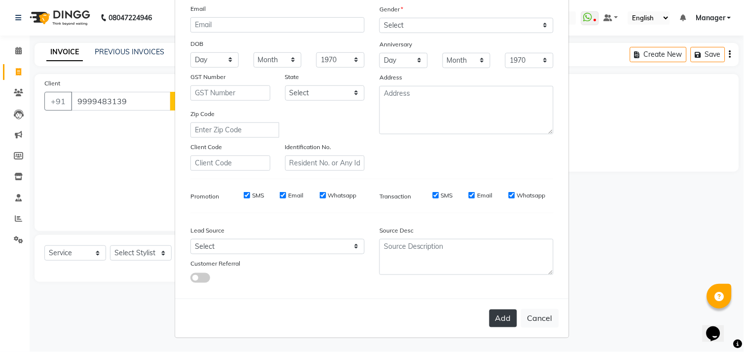
click at [494, 313] on button "Add" at bounding box center [503, 318] width 28 height 18
select select
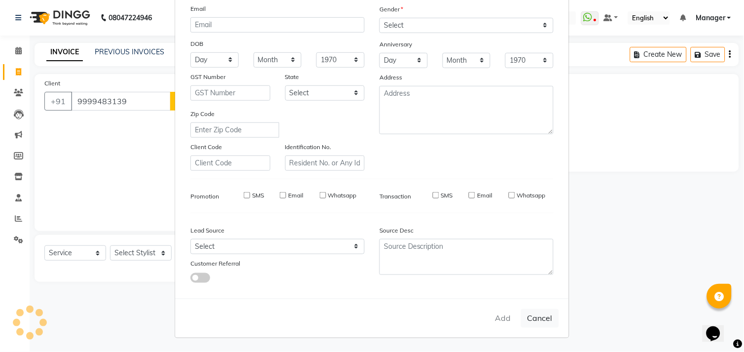
select select
checkbox input "false"
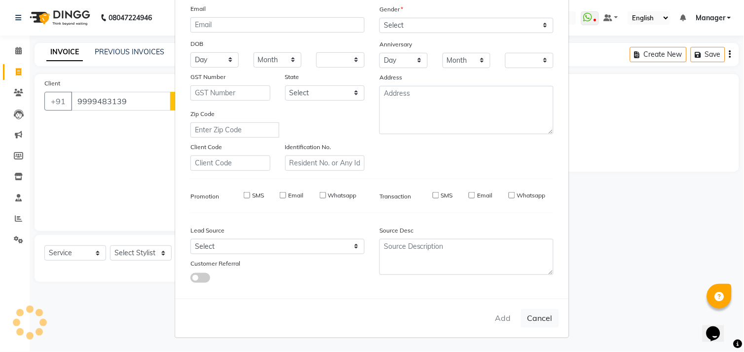
checkbox input "false"
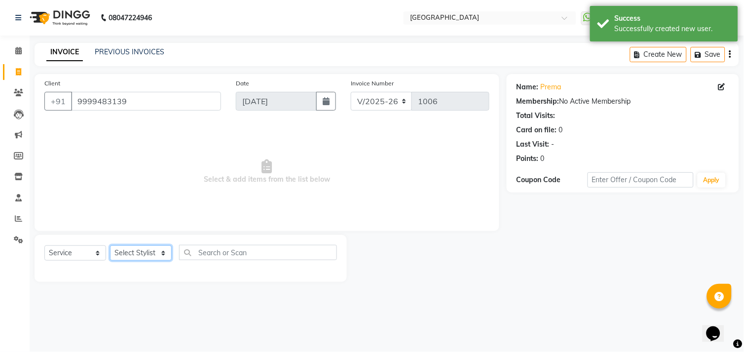
click at [143, 258] on select "Select Stylist [PERSON_NAME] [PERSON_NAME] Manager [PERSON_NAME] [PERSON_NAME] …" at bounding box center [141, 252] width 62 height 15
select select "79049"
click at [110, 246] on select "Select Stylist [PERSON_NAME] [PERSON_NAME] Manager [PERSON_NAME] [PERSON_NAME] …" at bounding box center [141, 252] width 62 height 15
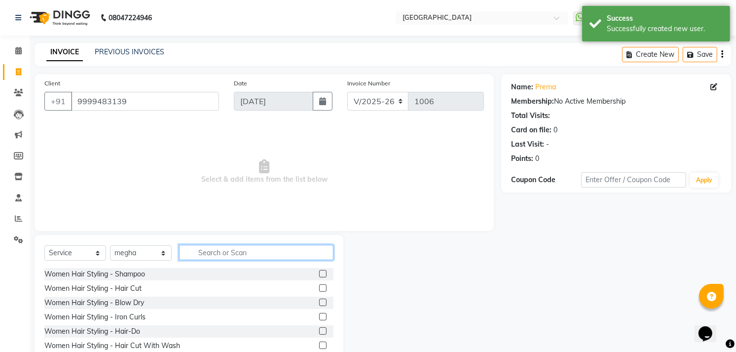
click at [252, 254] on input "text" at bounding box center [256, 252] width 154 height 15
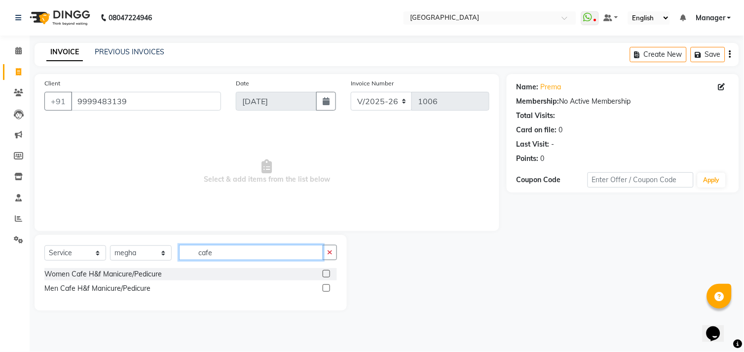
type input "cafe"
click at [328, 279] on div at bounding box center [326, 275] width 6 height 10
click at [327, 275] on label at bounding box center [326, 273] width 7 height 7
click at [327, 275] on input "checkbox" at bounding box center [326, 274] width 6 height 6
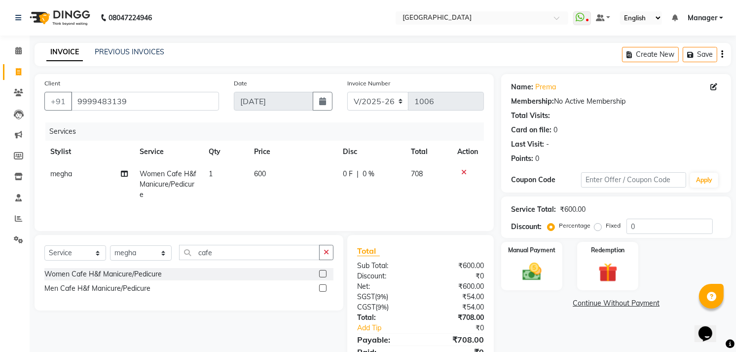
click at [322, 276] on label at bounding box center [322, 273] width 7 height 7
click at [322, 276] on input "checkbox" at bounding box center [322, 274] width 6 height 6
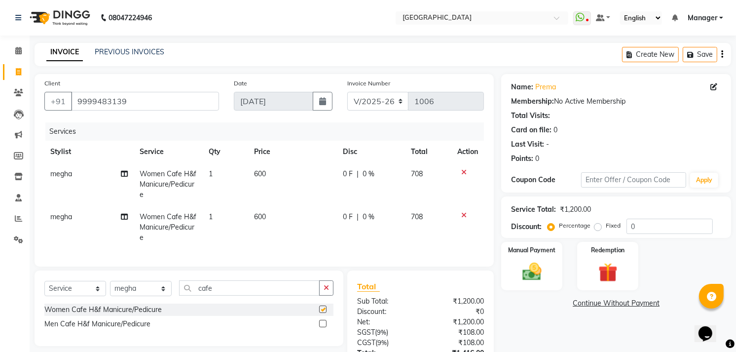
checkbox input "false"
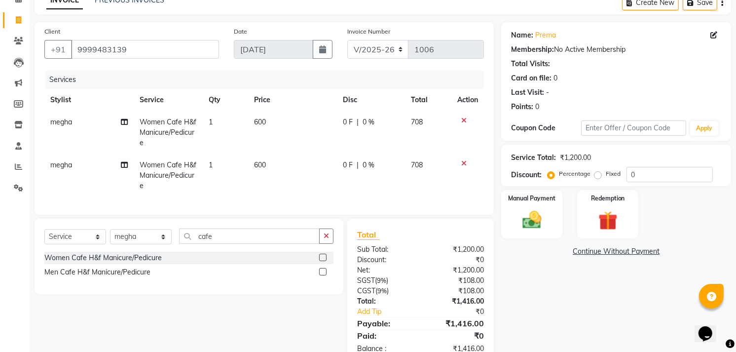
scroll to position [86, 0]
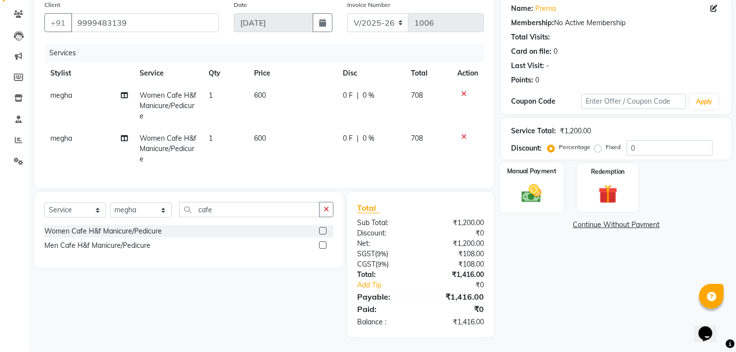
click at [537, 183] on img at bounding box center [532, 193] width 32 height 23
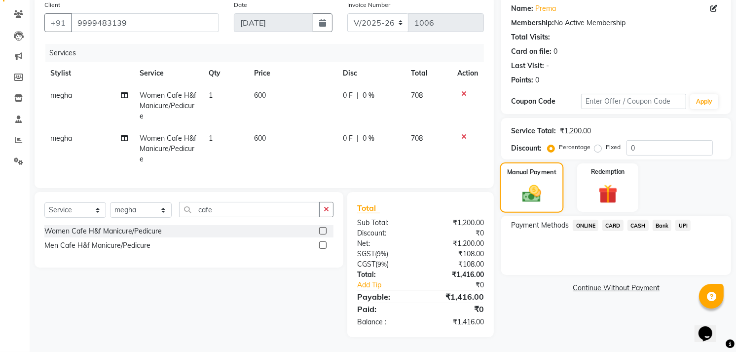
click at [537, 183] on img at bounding box center [532, 194] width 31 height 22
click at [681, 220] on span "UPI" at bounding box center [682, 225] width 15 height 11
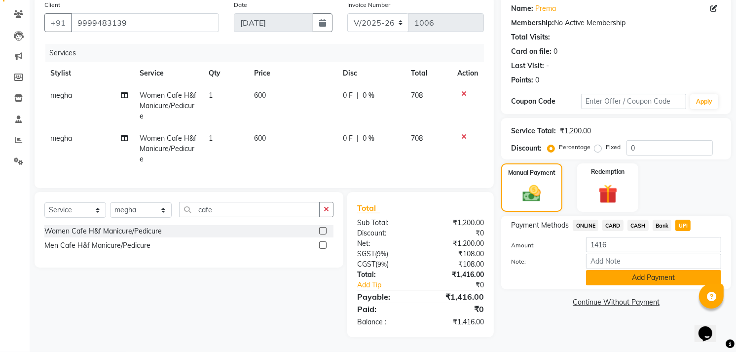
click at [689, 273] on button "Add Payment" at bounding box center [653, 277] width 135 height 15
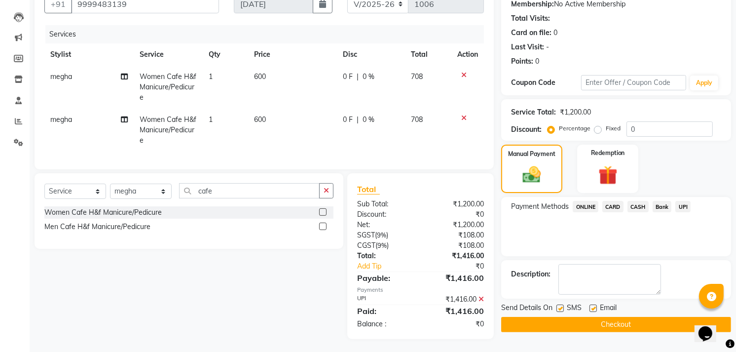
scroll to position [107, 0]
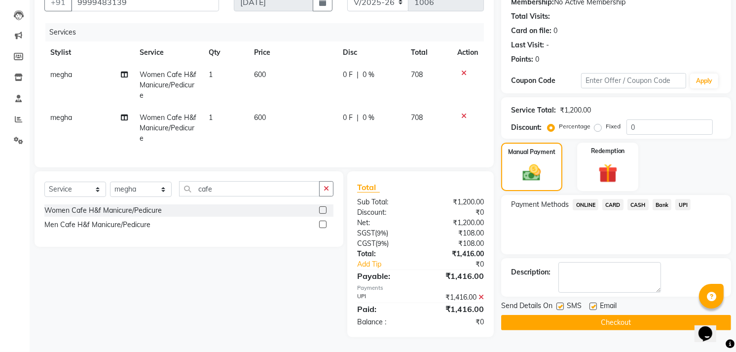
click at [593, 315] on button "Checkout" at bounding box center [616, 322] width 230 height 15
